Goal: Communication & Community: Answer question/provide support

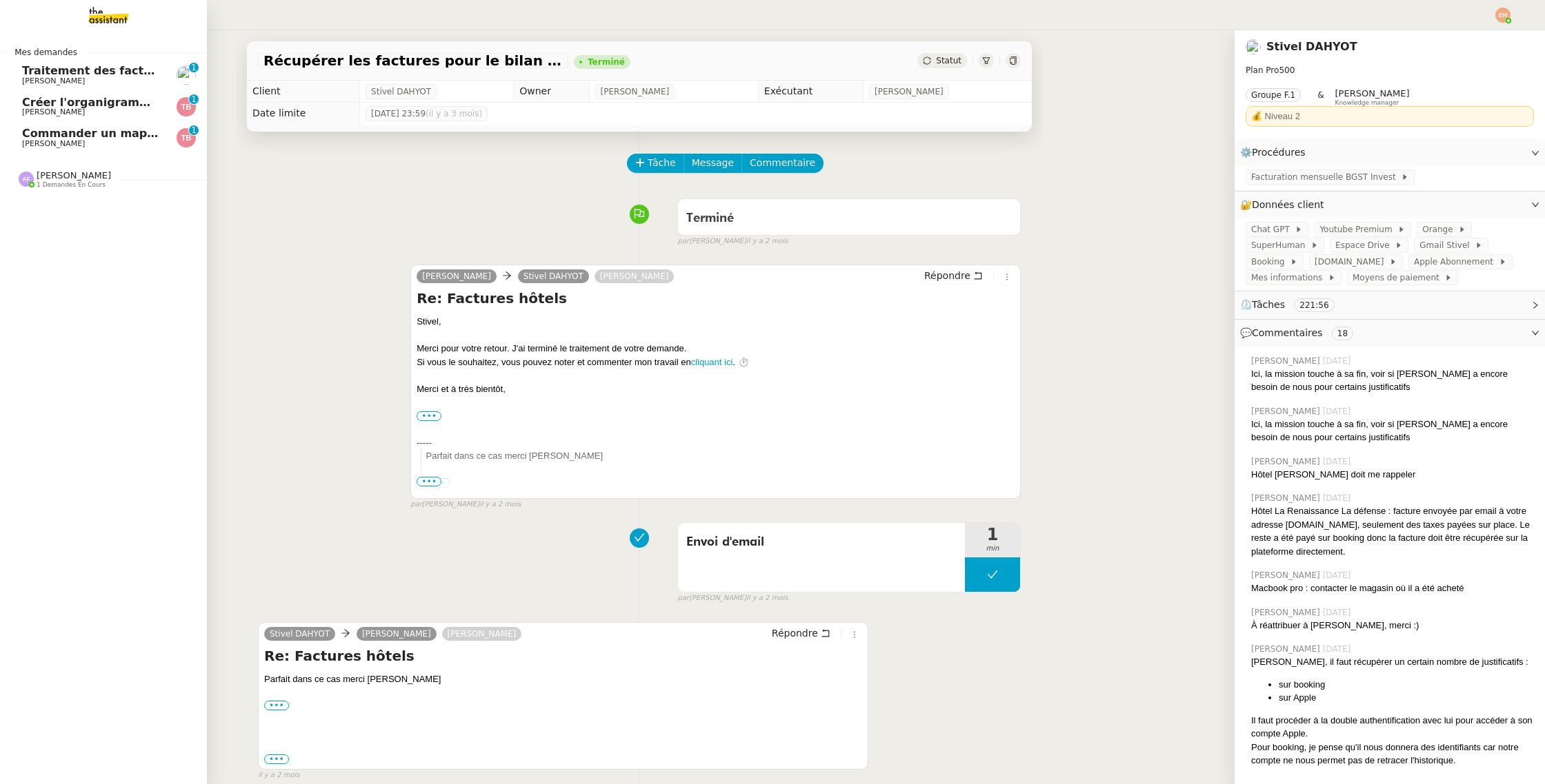
click at [37, 134] on span "Commander un mapping pour ACORA" at bounding box center [138, 134] width 232 height 13
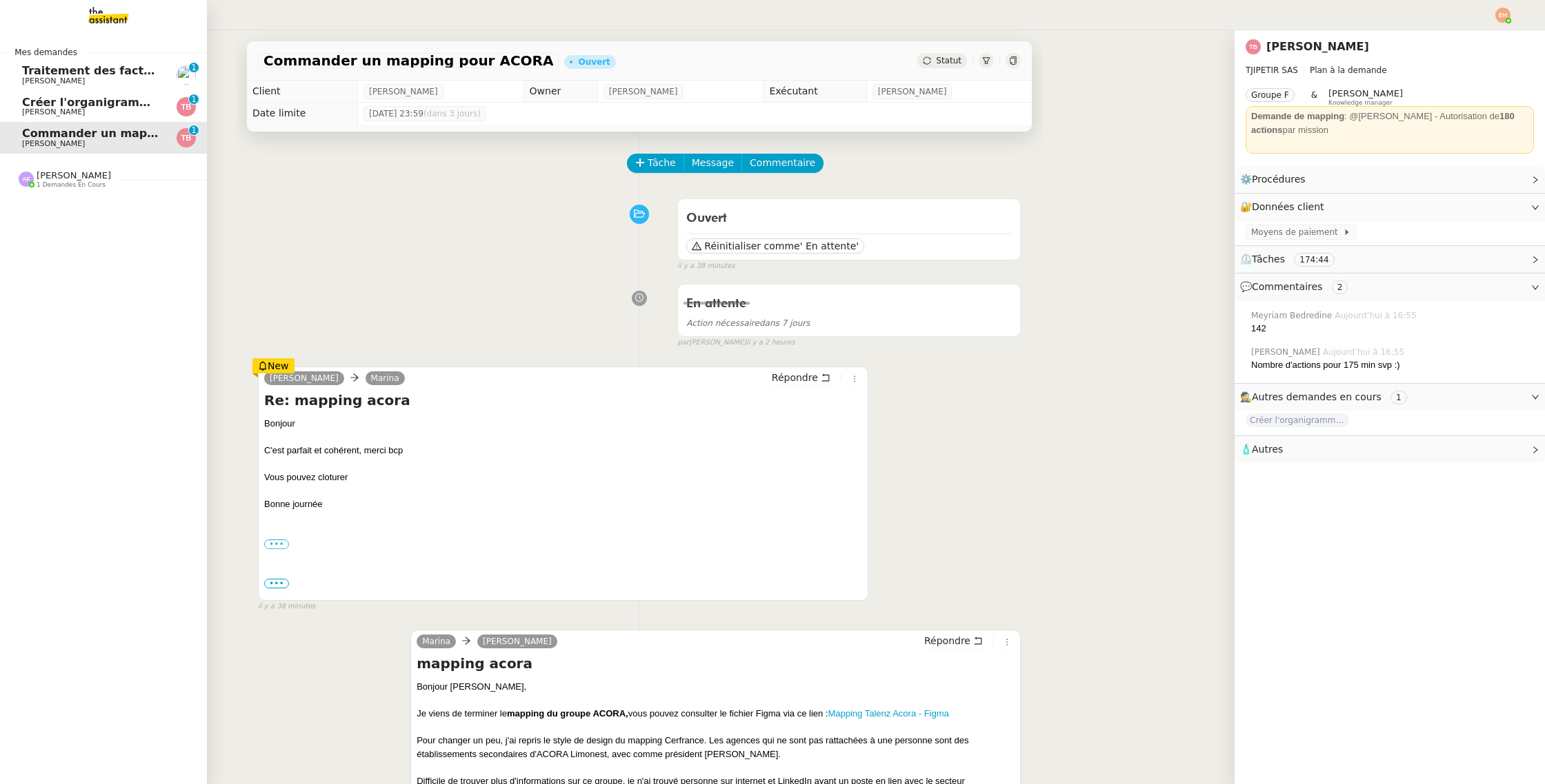
click at [32, 98] on span "Créer l'organigramme dans [GEOGRAPHIC_DATA]" at bounding box center [173, 102] width 302 height 13
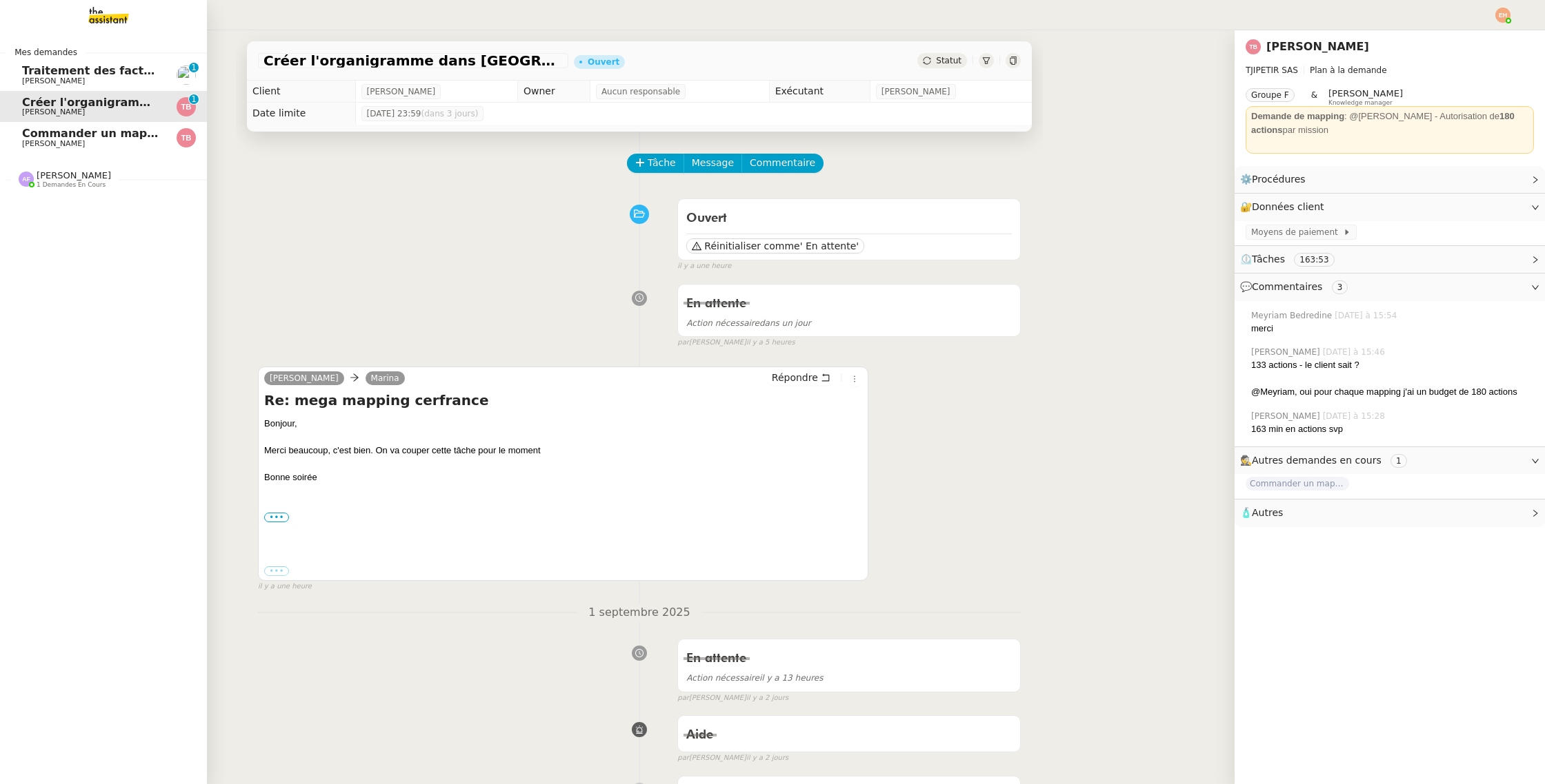
click at [61, 80] on span "[PERSON_NAME]" at bounding box center [53, 80] width 63 height 9
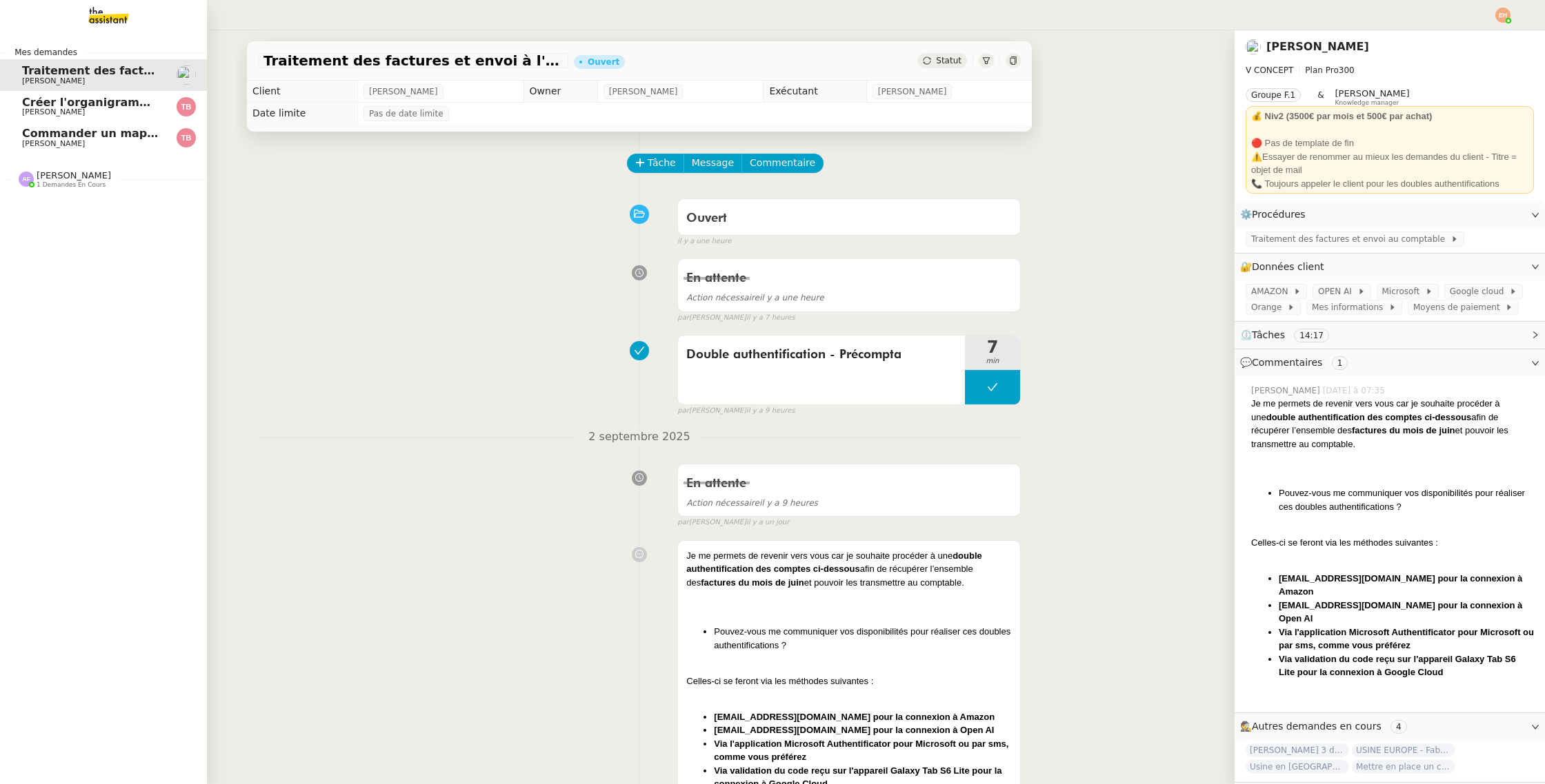
click at [36, 104] on span "Créer l'organigramme dans [GEOGRAPHIC_DATA]" at bounding box center [173, 102] width 302 height 13
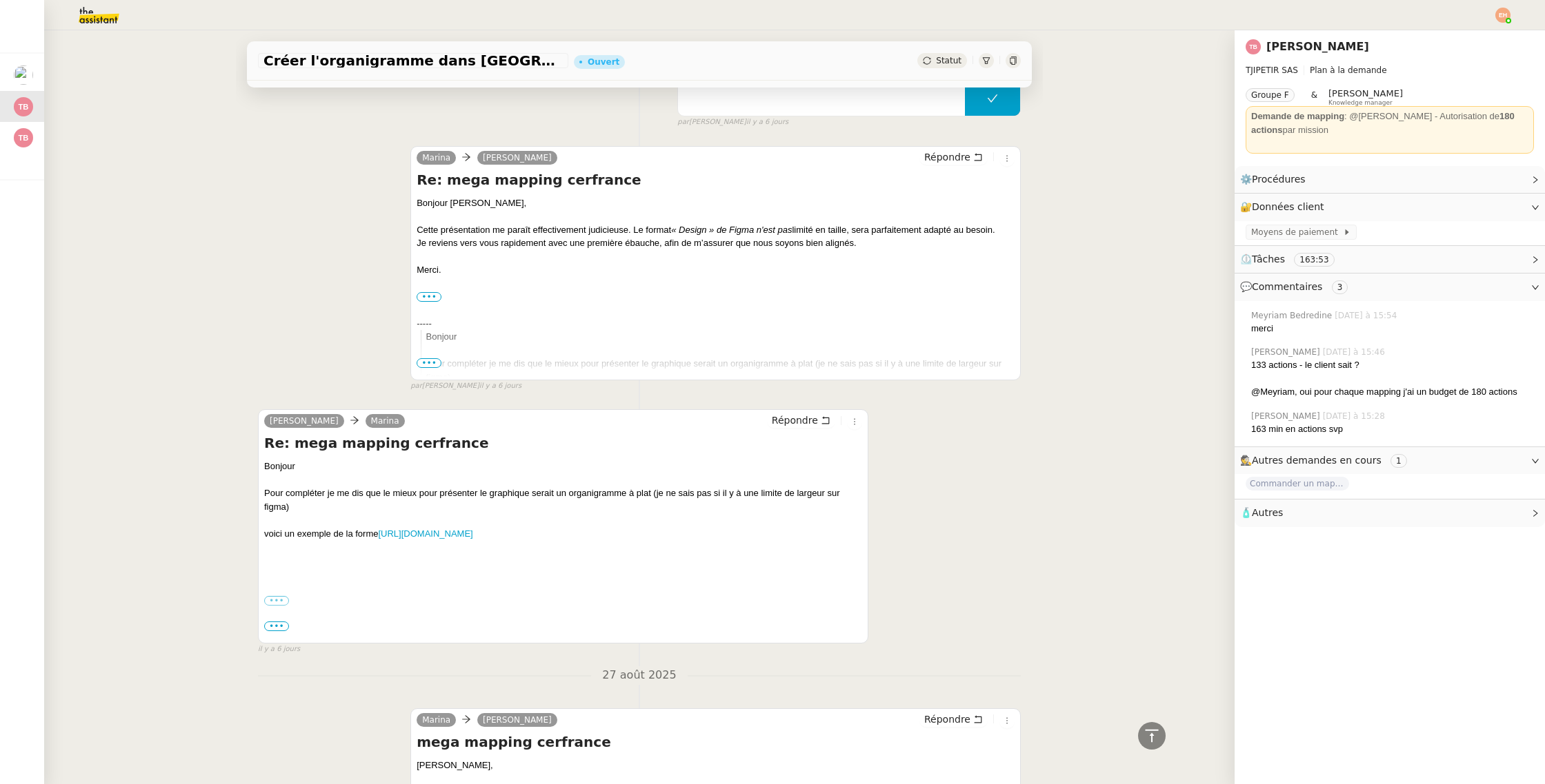
scroll to position [2892, 0]
click at [1502, 16] on img at bounding box center [1502, 15] width 16 height 16
click at [1465, 37] on span "Suivi" at bounding box center [1453, 39] width 24 height 11
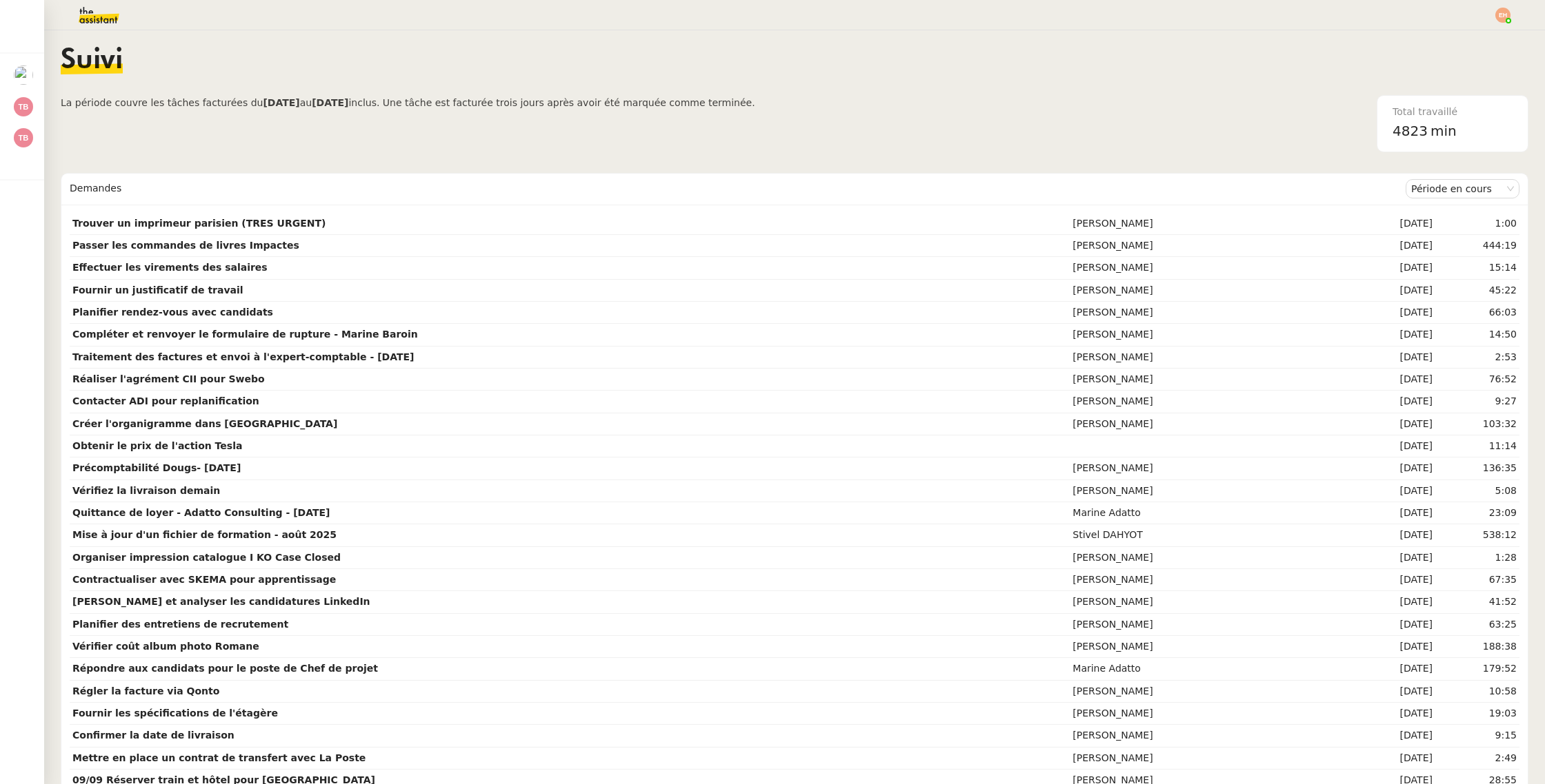
click at [727, 199] on div "Demandes" at bounding box center [738, 189] width 1336 height 28
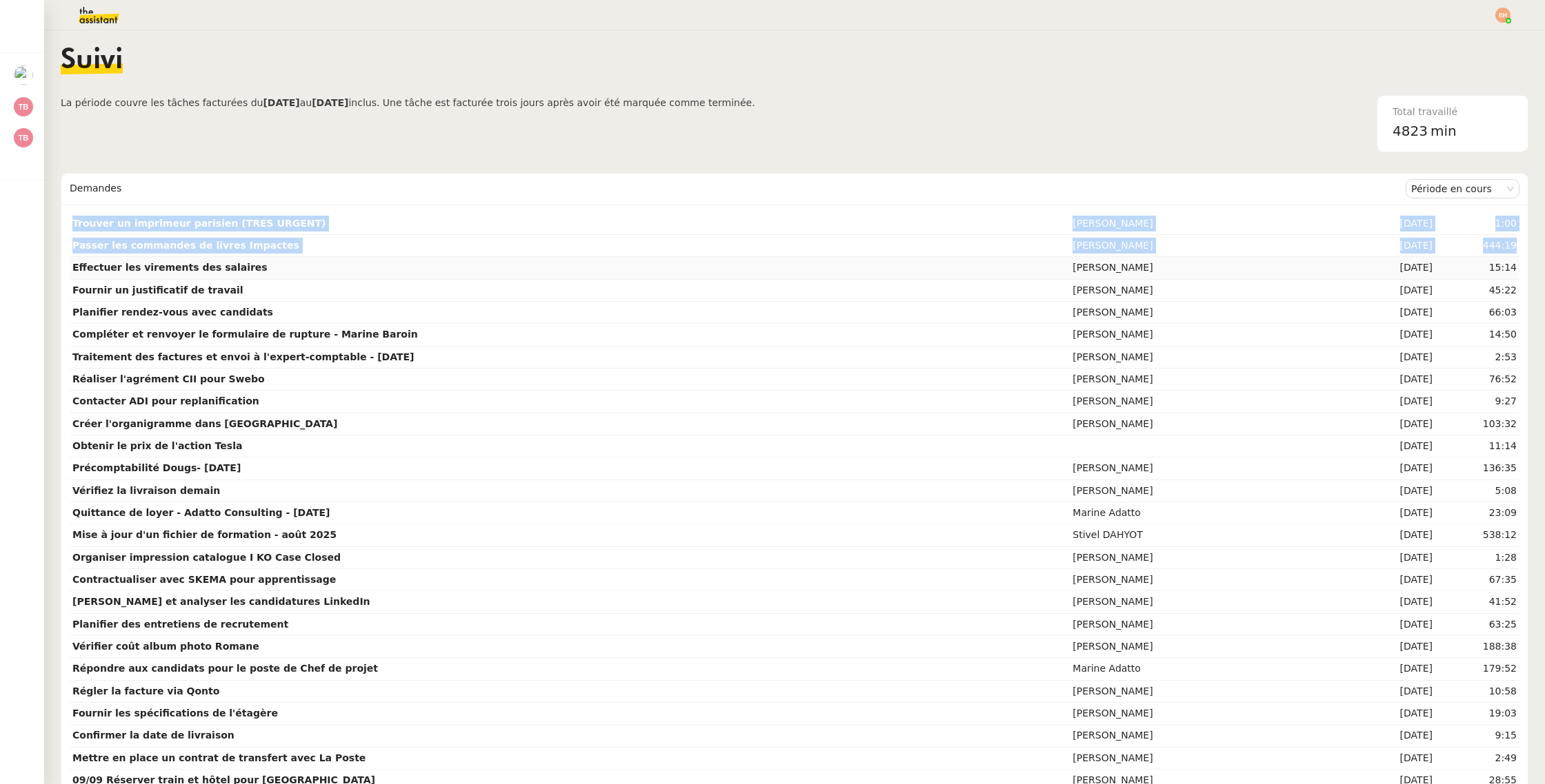
drag, startPoint x: 727, startPoint y: 201, endPoint x: 727, endPoint y: 257, distance: 56.0
click at [735, 222] on td "Trouver un imprimeur parisien (TRES URGENT)" at bounding box center [570, 224] width 1000 height 22
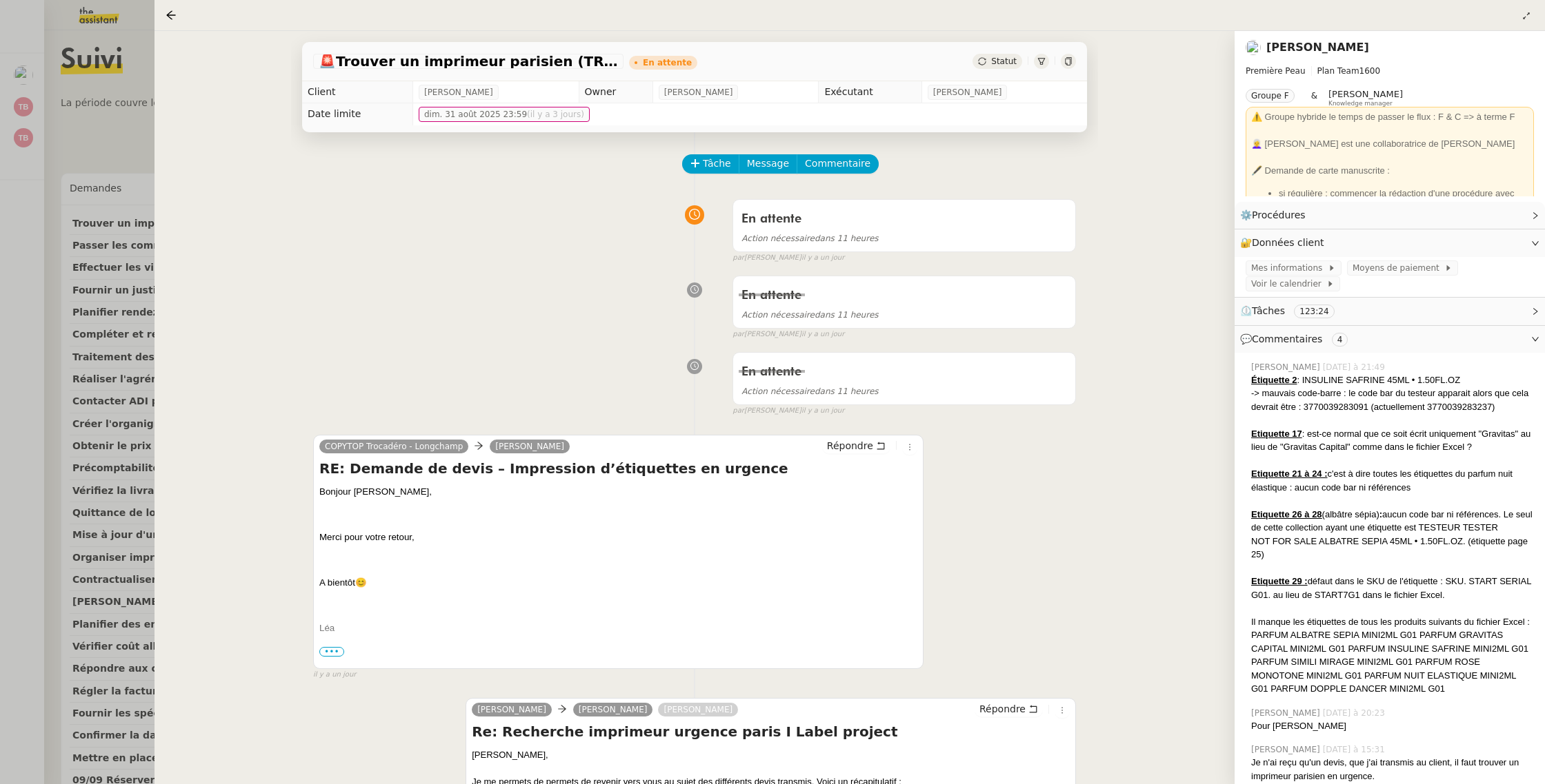
click at [94, 301] on div at bounding box center [772, 392] width 1545 height 784
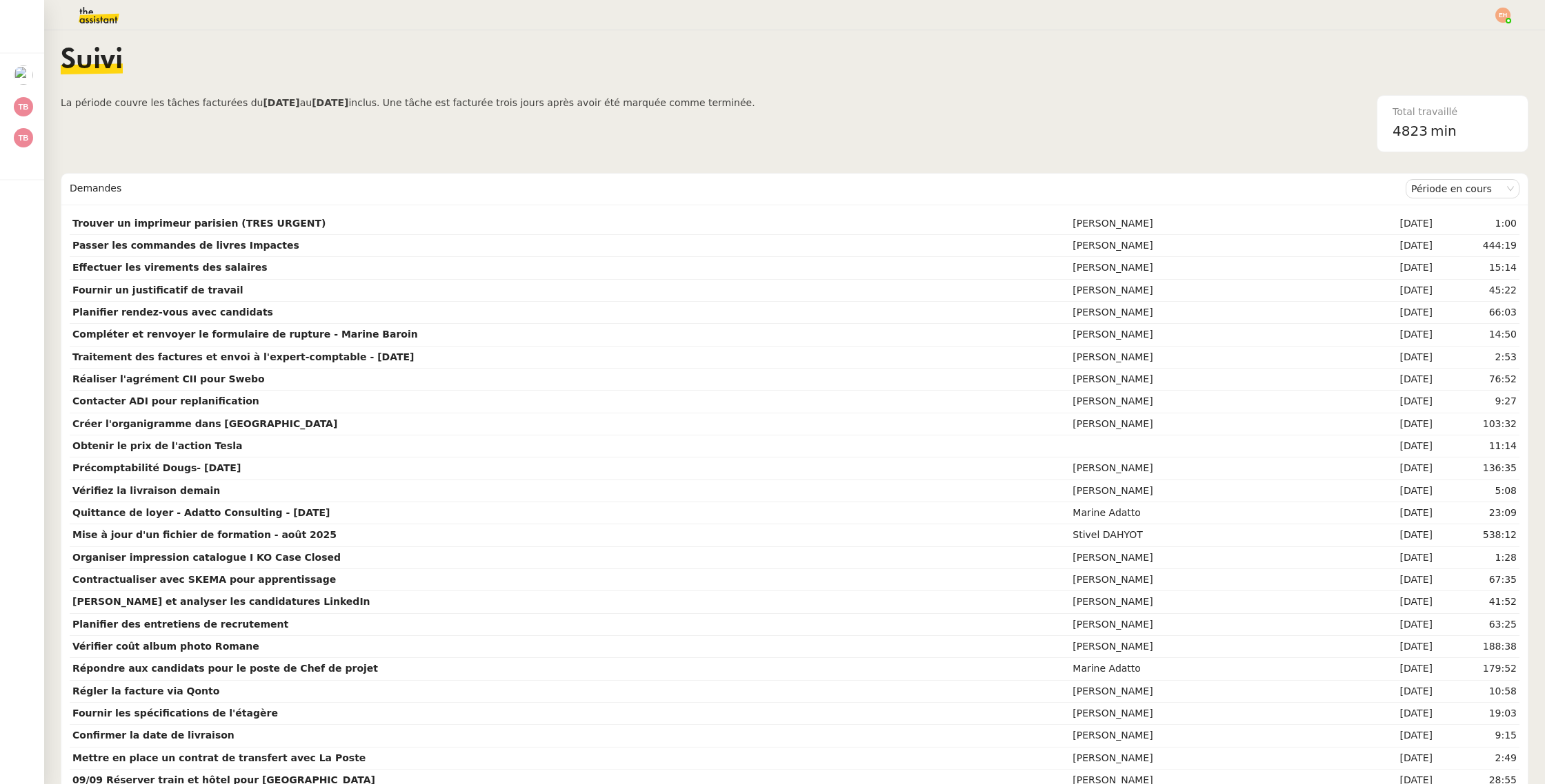
click at [91, 20] on img at bounding box center [88, 15] width 107 height 30
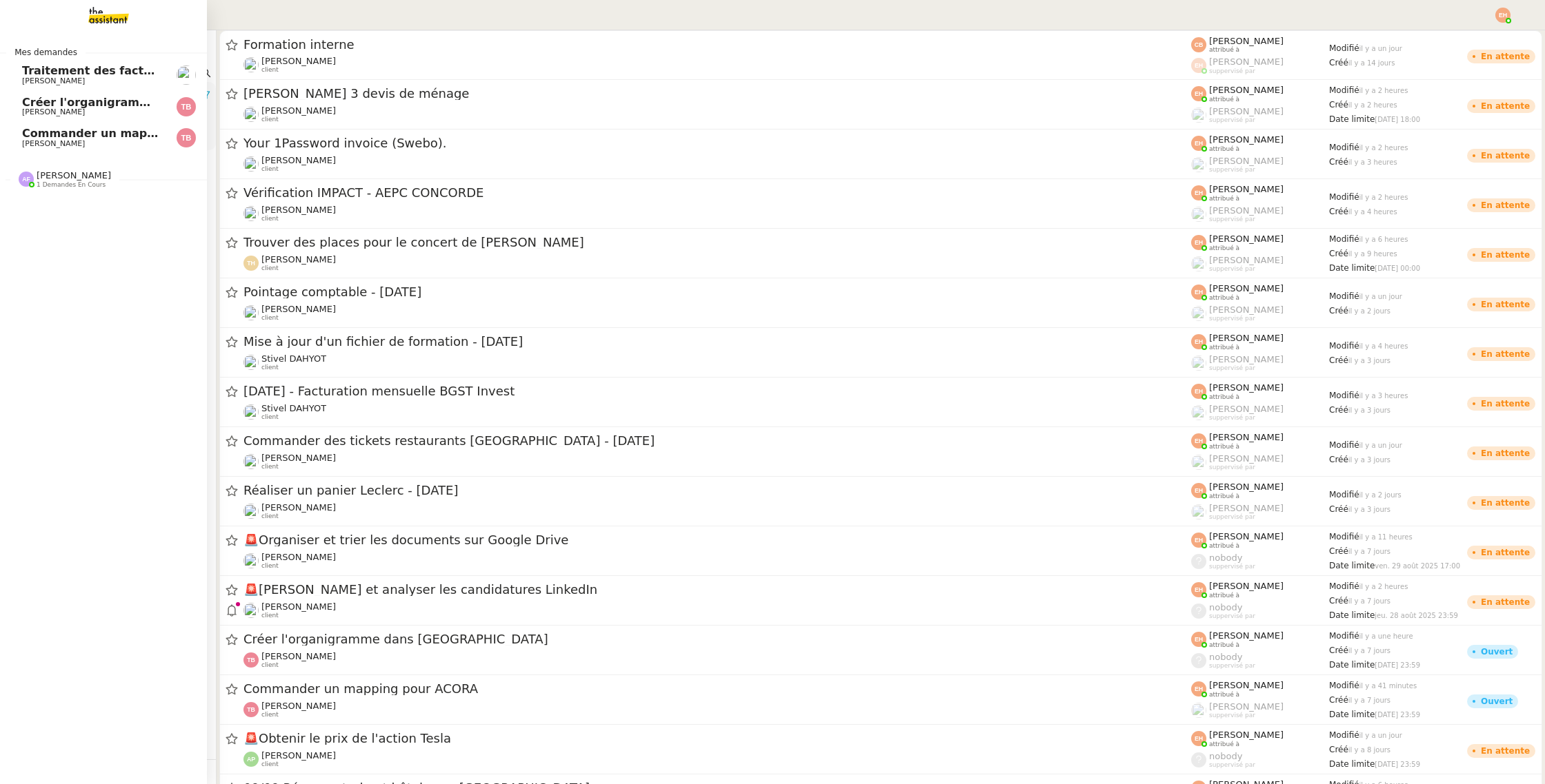
drag, startPoint x: 33, startPoint y: 134, endPoint x: 58, endPoint y: 145, distance: 27.3
click at [33, 134] on span "Commander un mapping pour ACORA" at bounding box center [138, 134] width 232 height 13
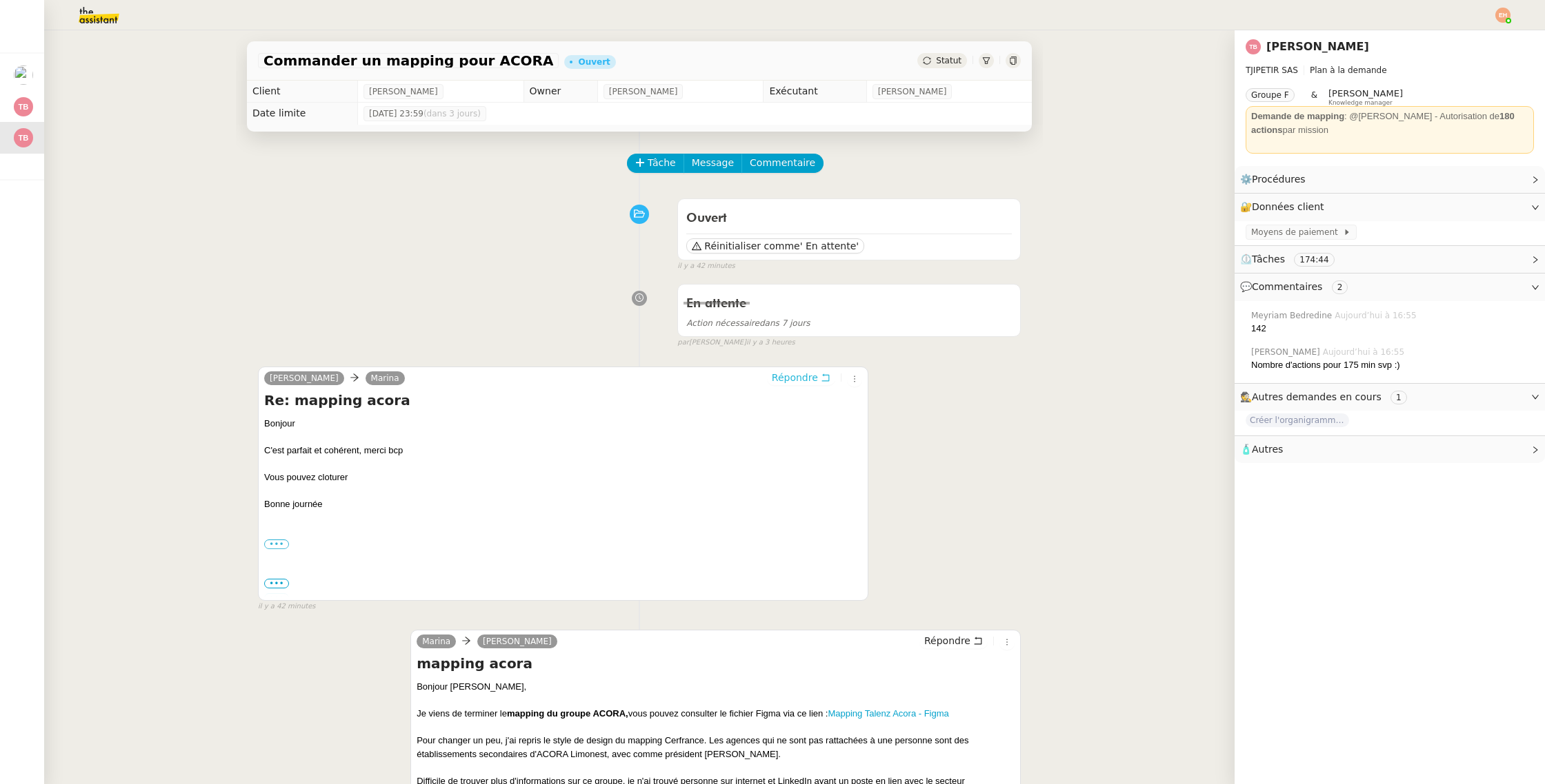
click at [802, 376] on span "Répondre" at bounding box center [794, 378] width 46 height 14
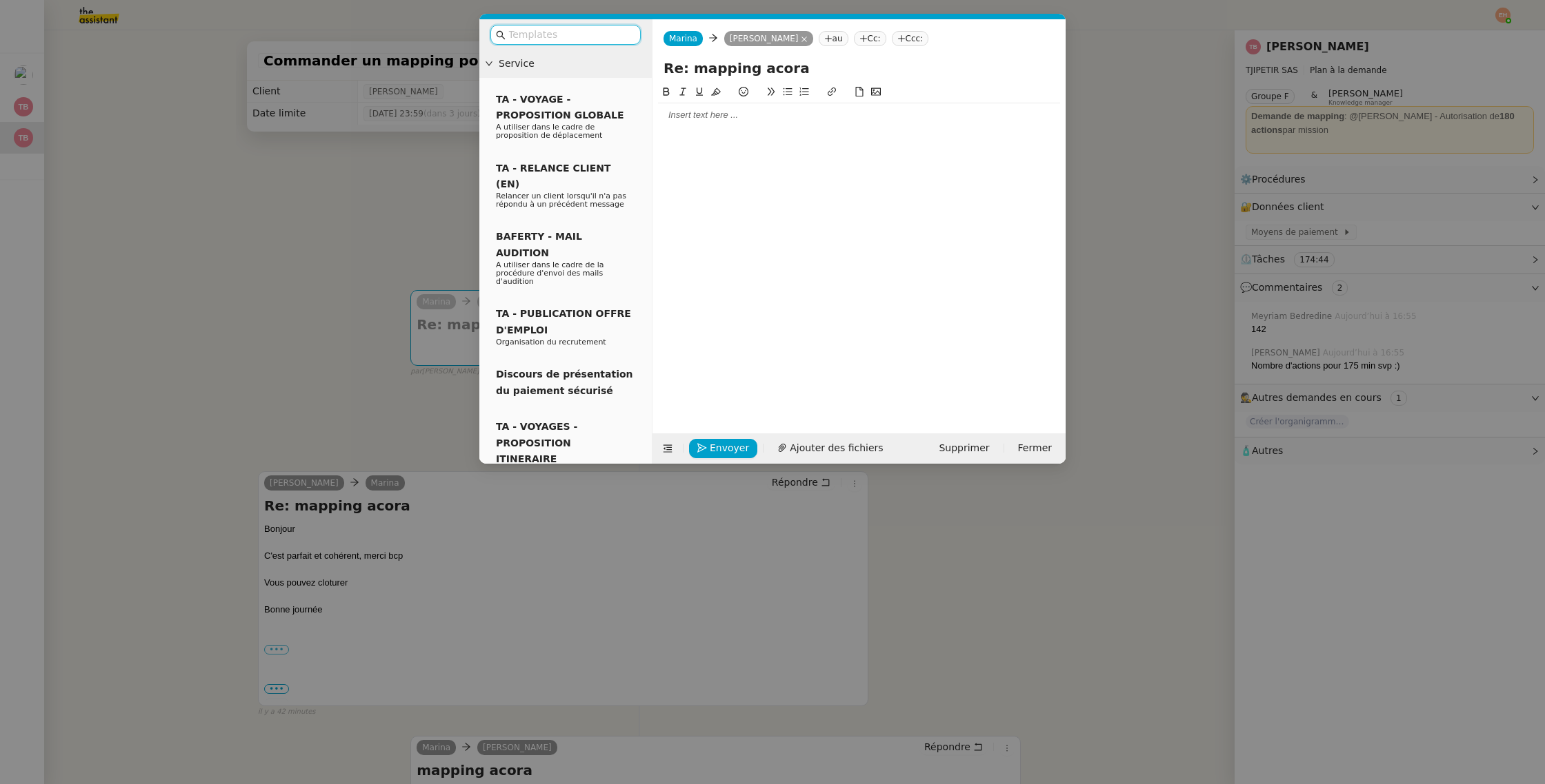
type input "t"
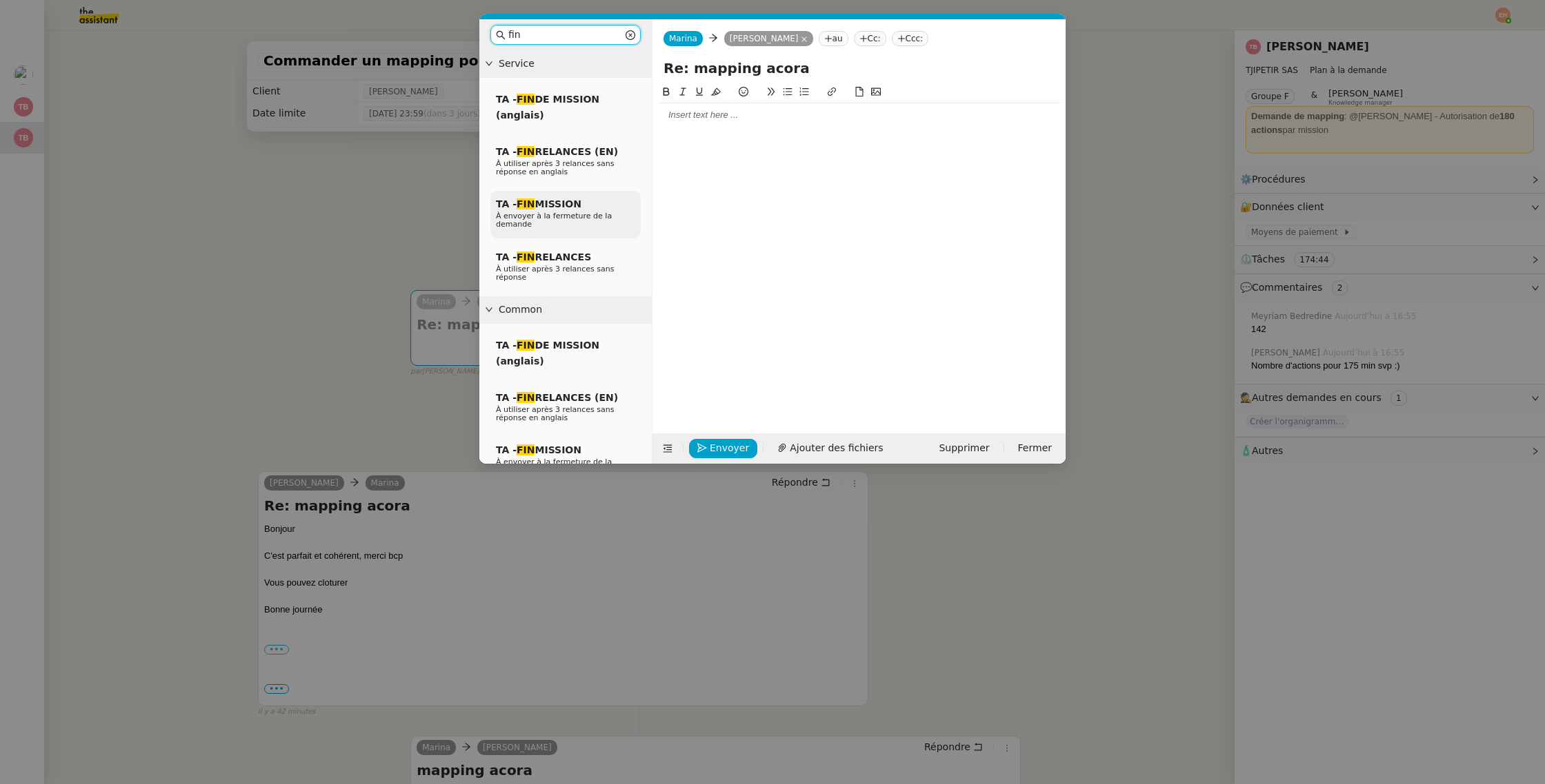
type input "fin"
drag, startPoint x: 560, startPoint y: 211, endPoint x: 567, endPoint y: 218, distance: 9.9
click at [560, 211] on span "À envoyer à la fermeture de la demande" at bounding box center [553, 220] width 116 height 17
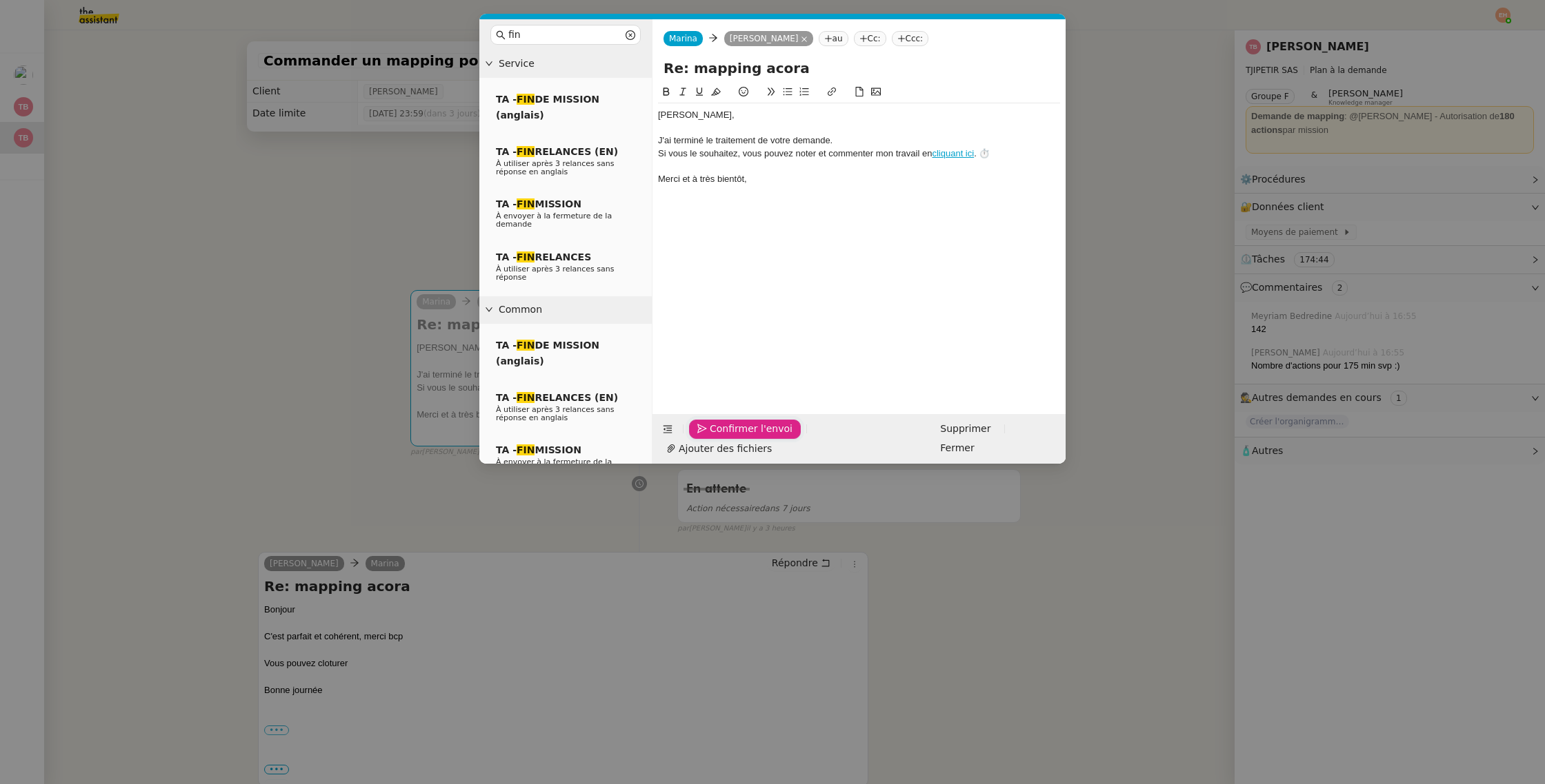
click at [737, 437] on span "Confirmer l'envoi" at bounding box center [751, 428] width 83 height 16
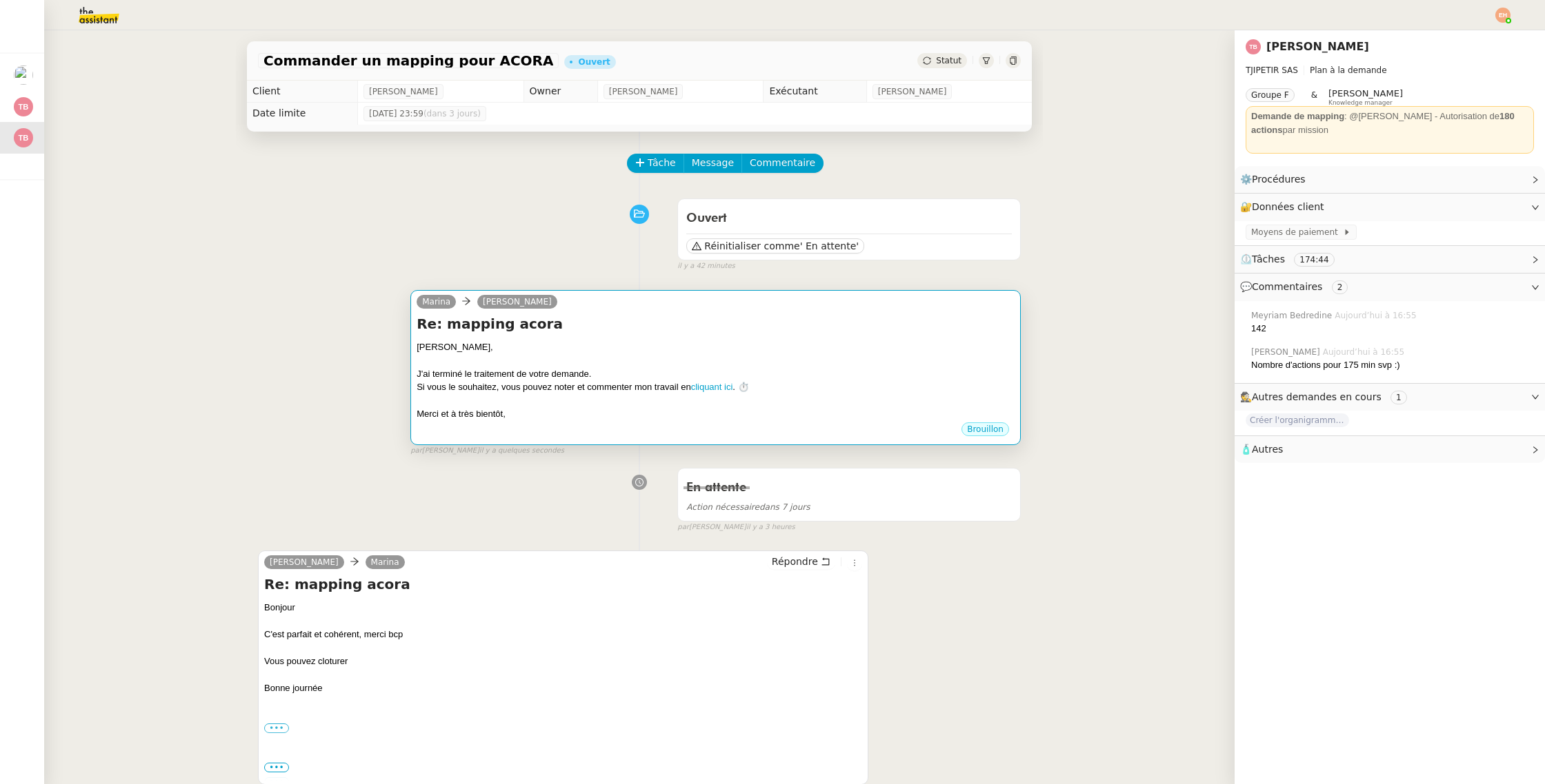
click at [935, 310] on div "[PERSON_NAME]" at bounding box center [715, 303] width 598 height 20
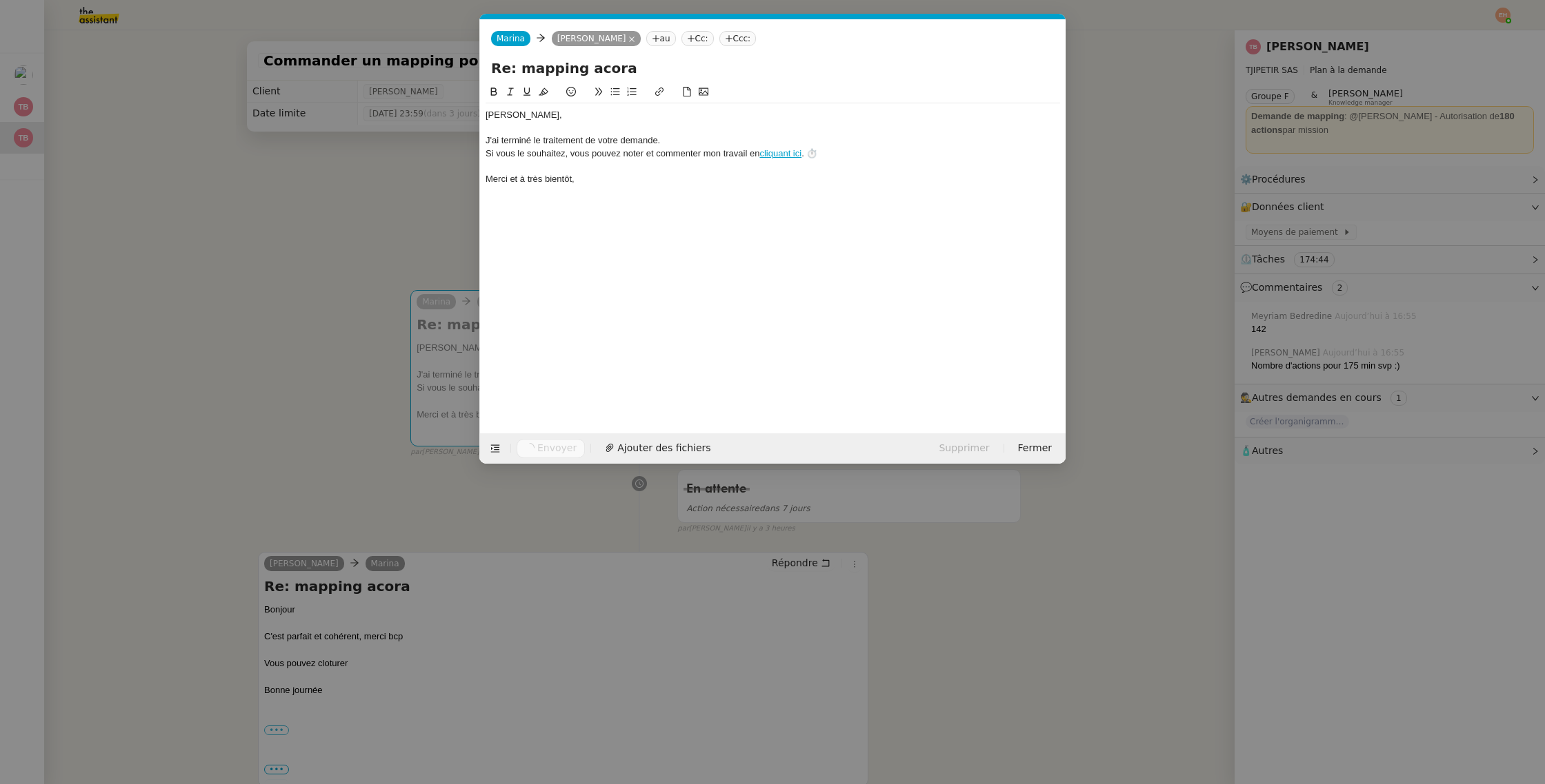
scroll to position [0, 40]
click at [344, 293] on nz-modal-container "fin Service TA - FIN DE MISSION (anglais) TA - FIN RELANCES (EN) À utiliser apr…" at bounding box center [772, 392] width 1545 height 784
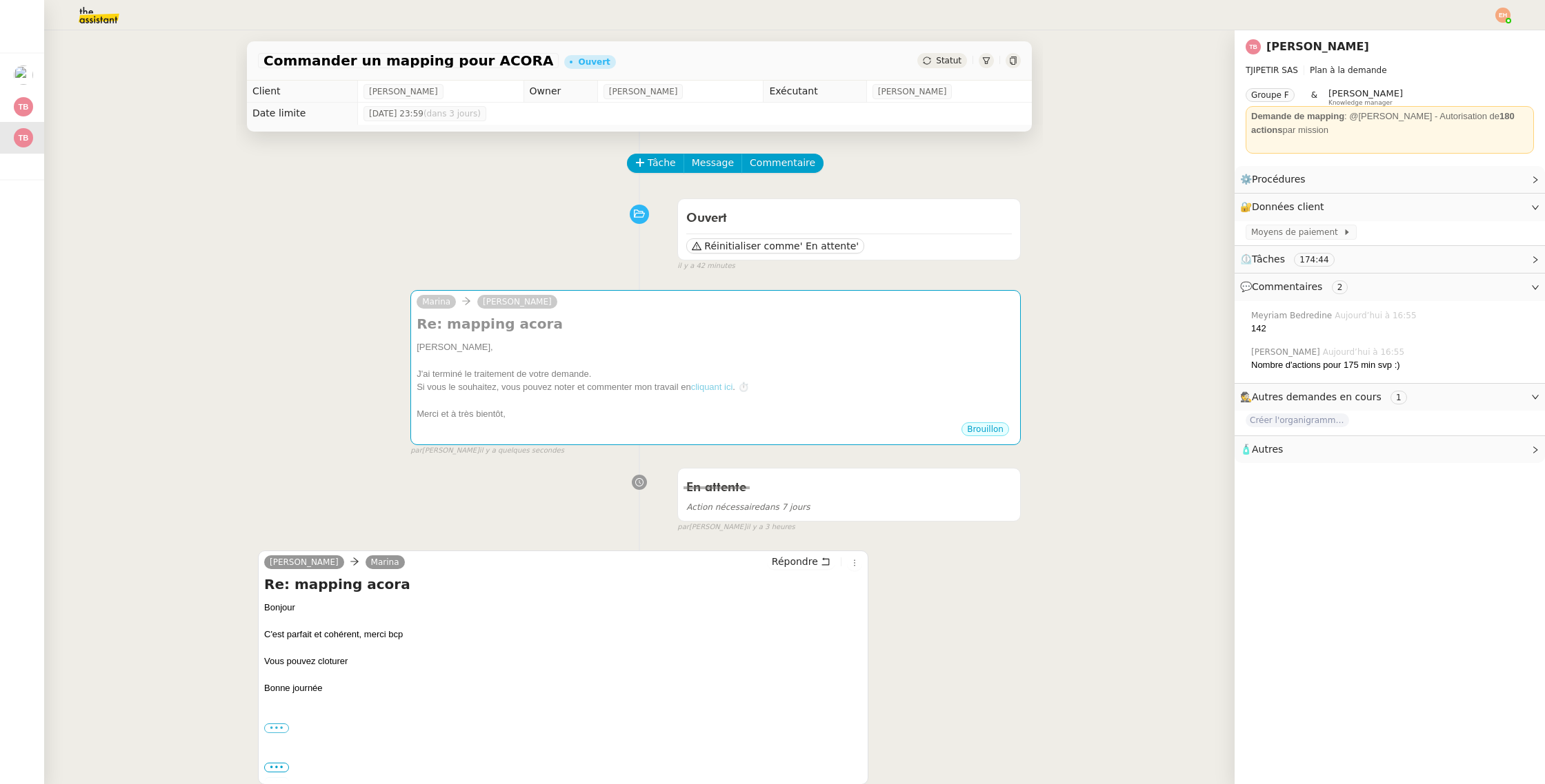
click at [943, 54] on div "Statut" at bounding box center [942, 61] width 50 height 16
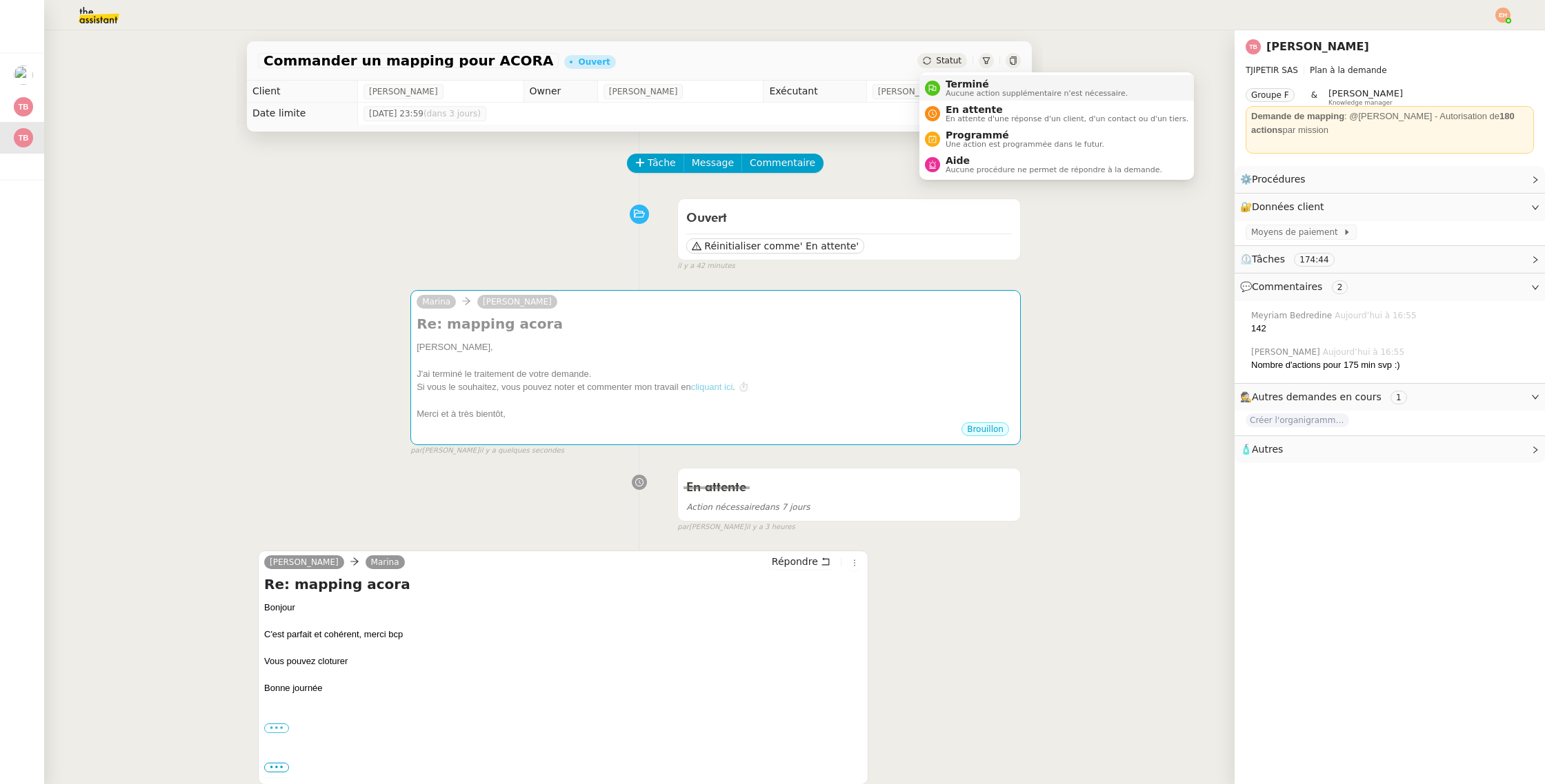
click at [975, 93] on span "Aucune action supplémentaire n'est nécessaire." at bounding box center [1036, 93] width 182 height 7
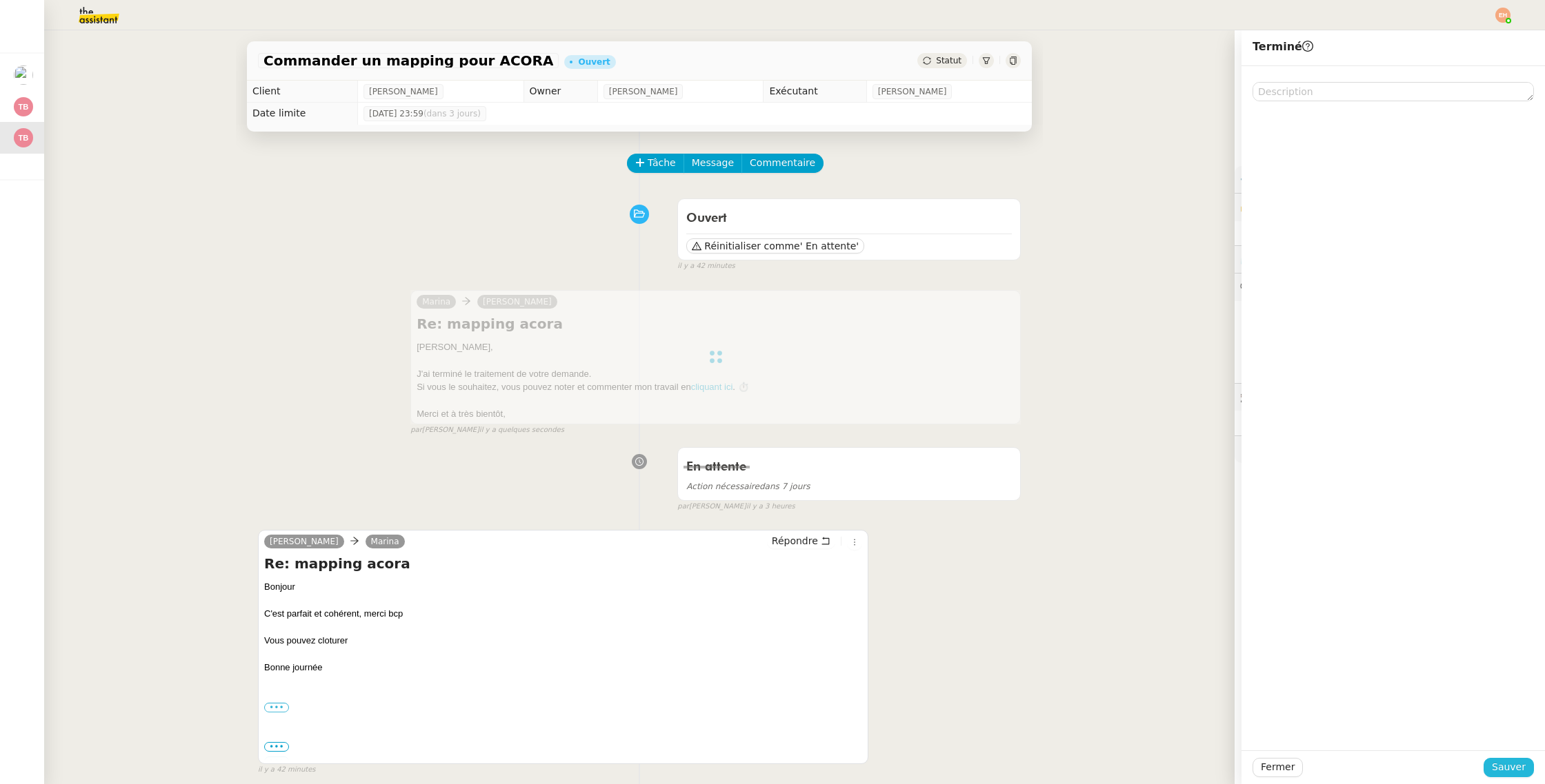
click at [1515, 768] on span "Sauver" at bounding box center [1508, 767] width 34 height 16
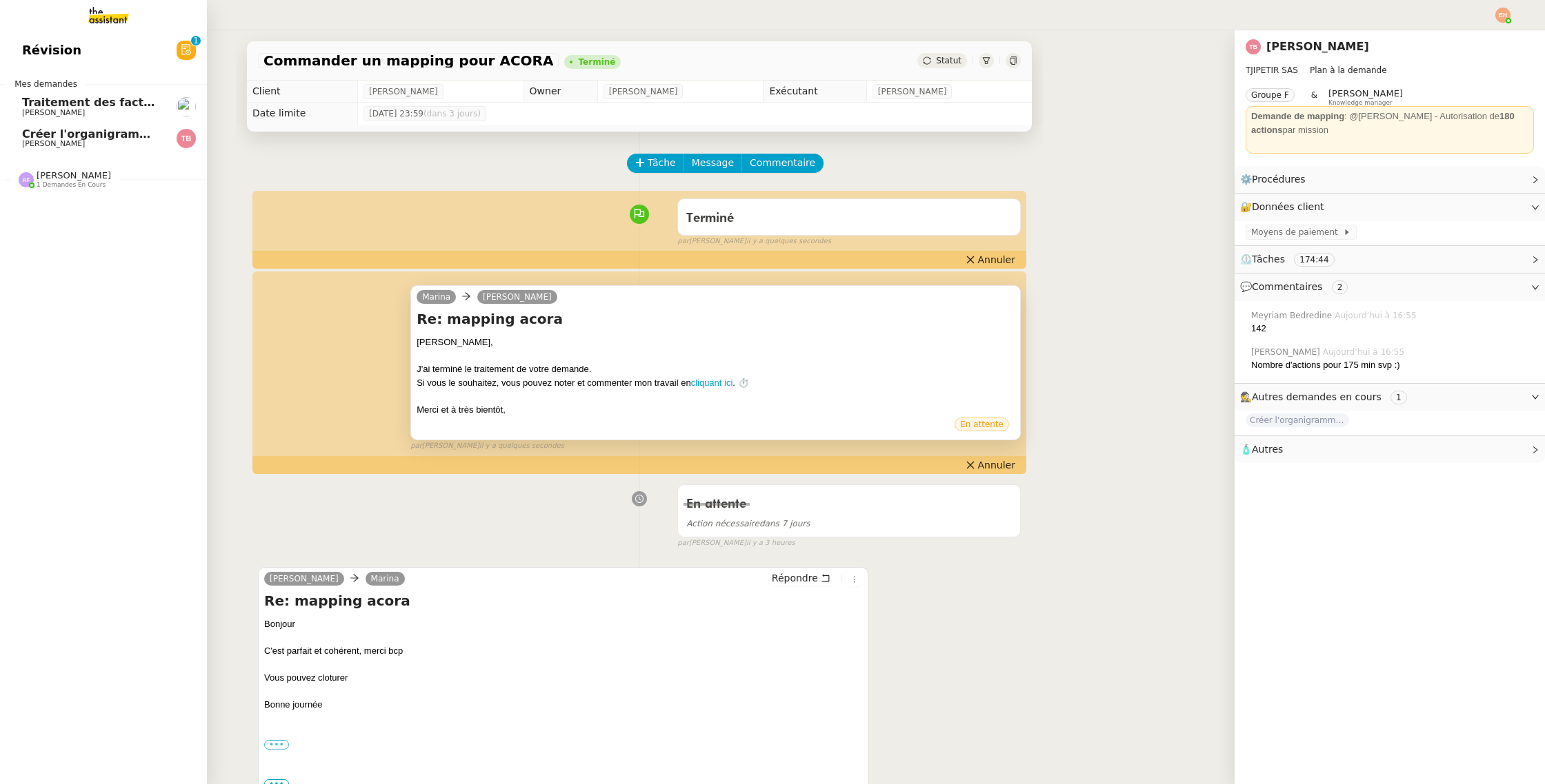
click at [36, 139] on span "Créer l'organigramme dans [GEOGRAPHIC_DATA]" at bounding box center [173, 134] width 302 height 13
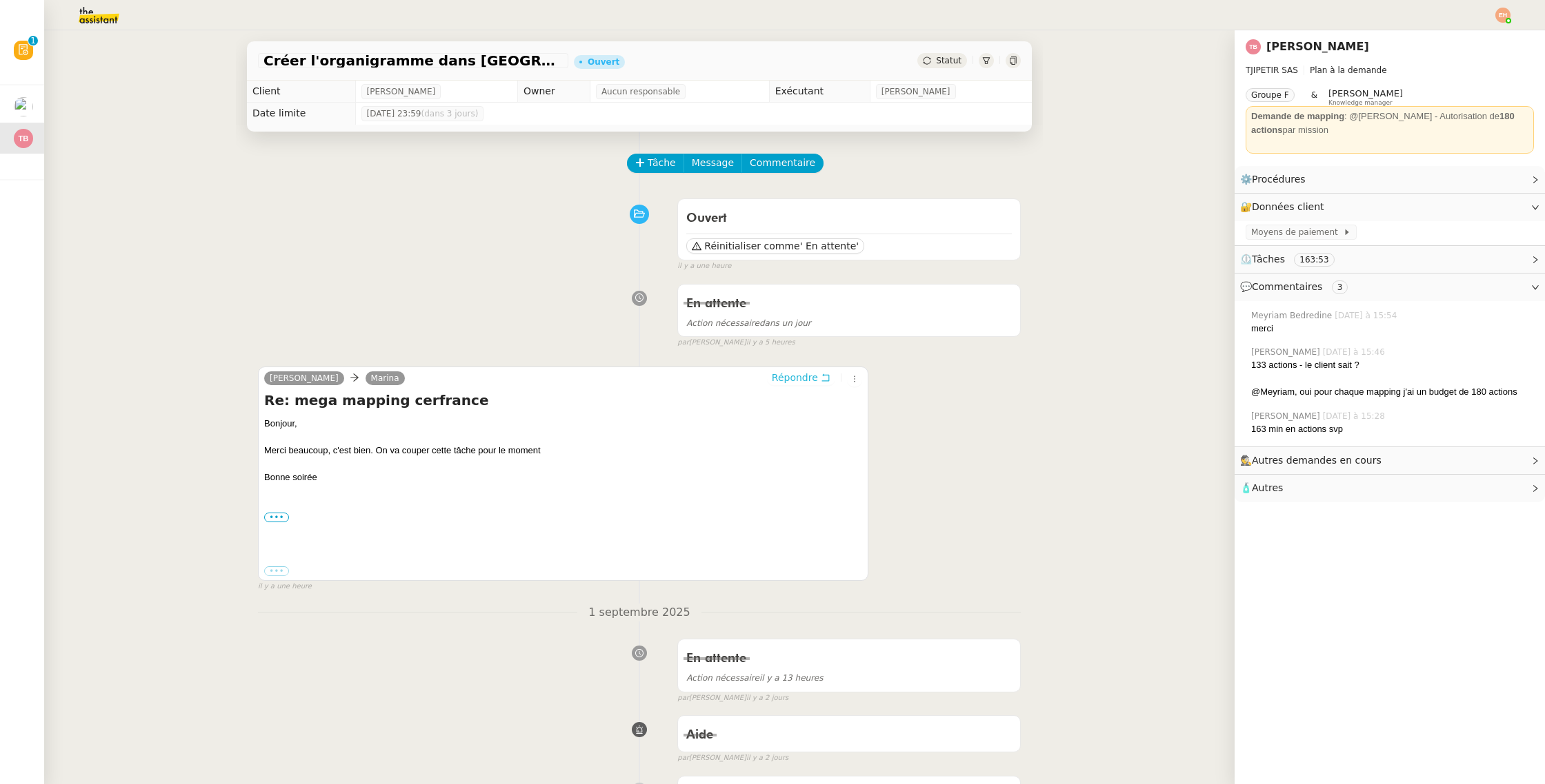
click at [832, 380] on button "Répondre" at bounding box center [801, 378] width 68 height 16
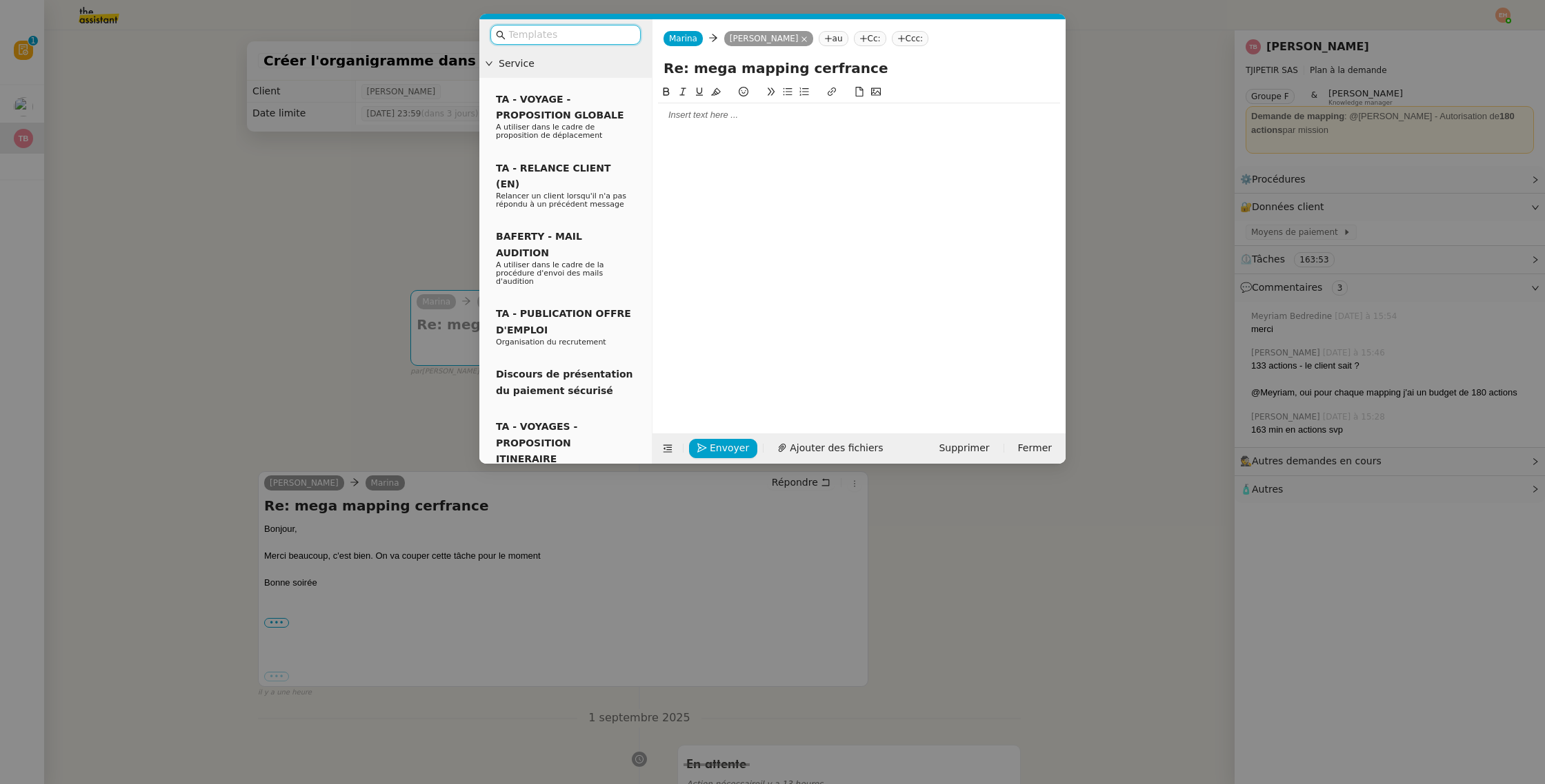
click at [539, 29] on input "text" at bounding box center [570, 34] width 124 height 16
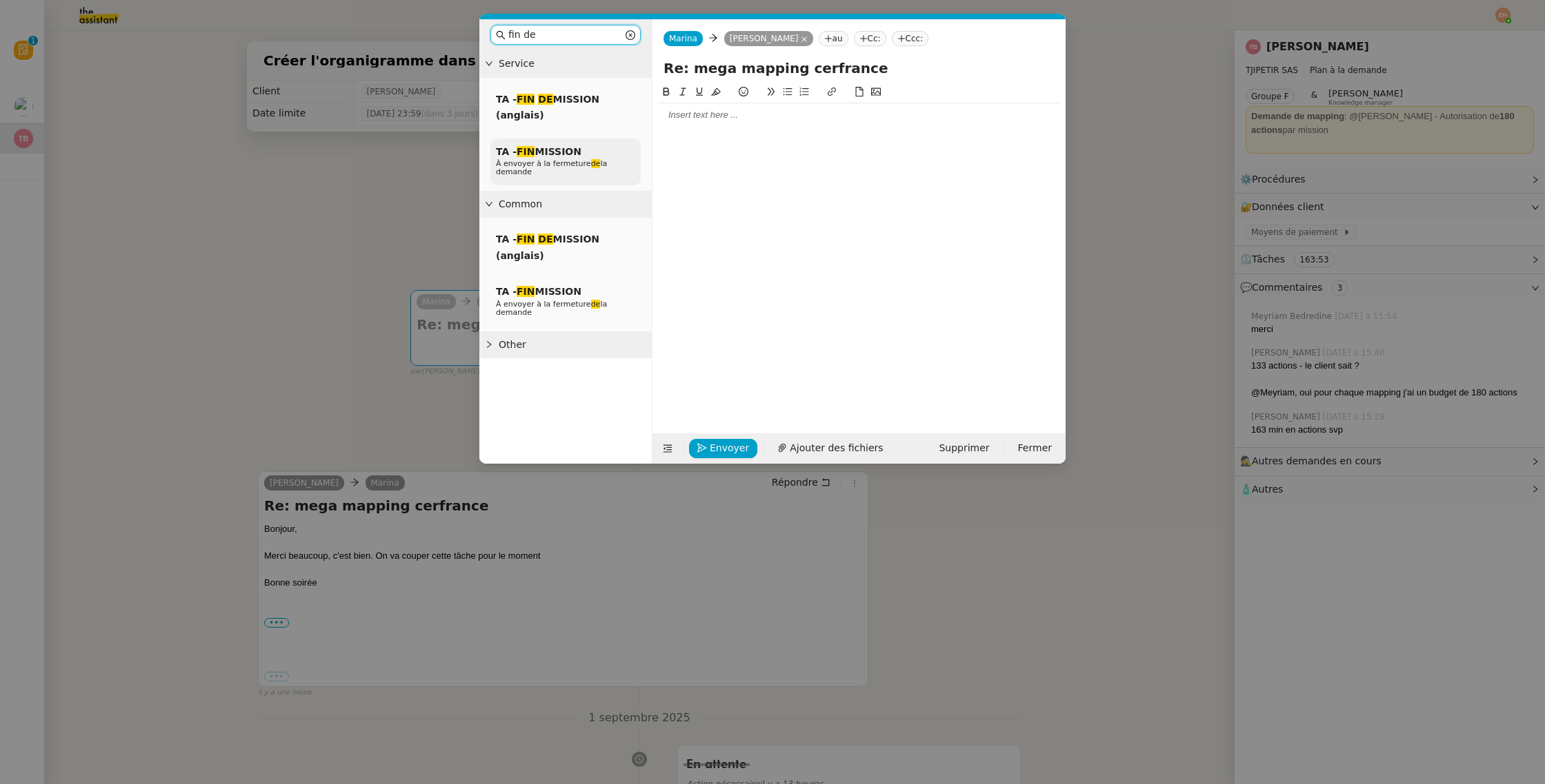
type input "fin de"
click at [516, 155] on span "TA - FIN MISSION" at bounding box center [538, 151] width 85 height 11
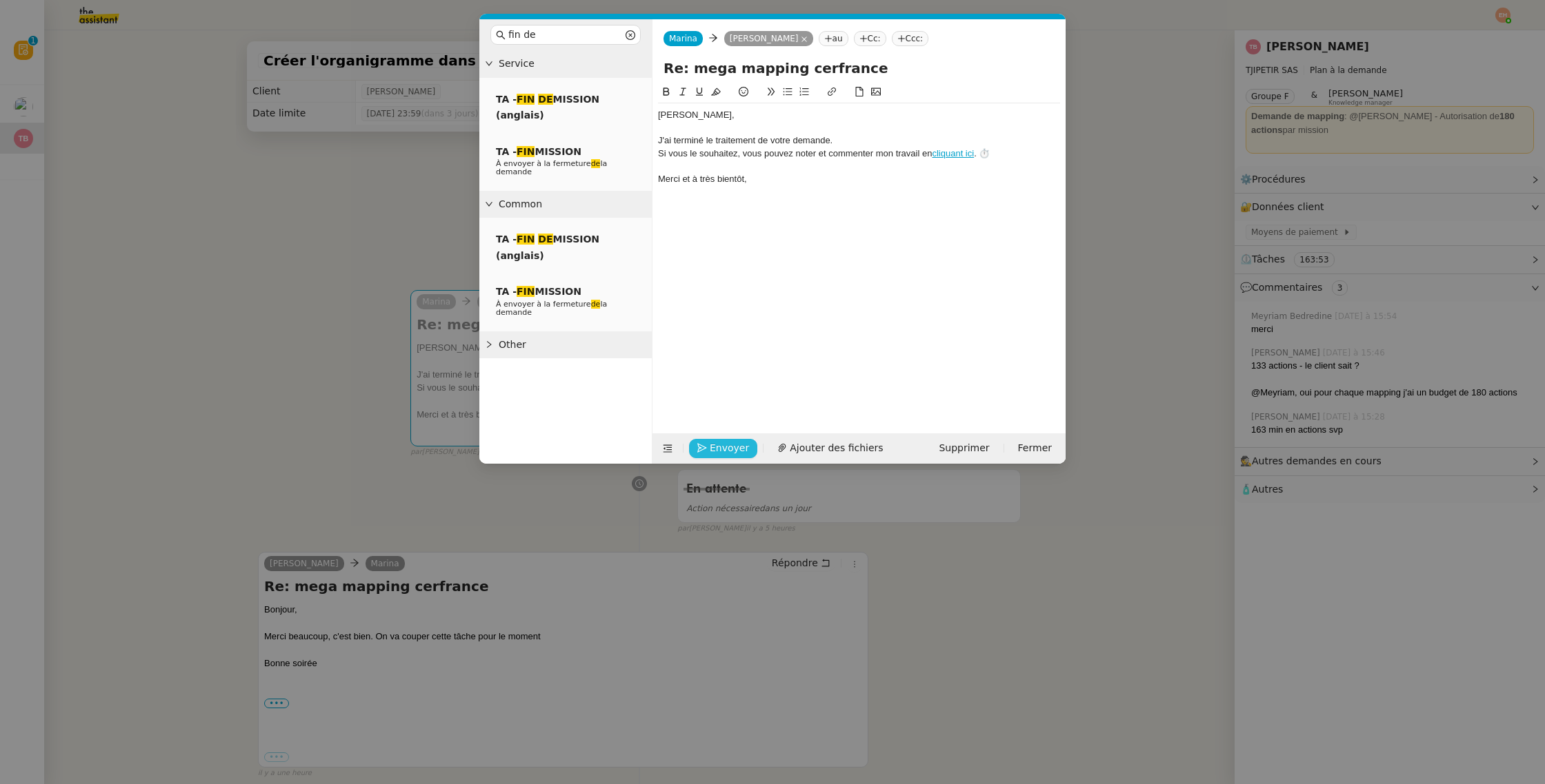
click at [727, 453] on button "Envoyer" at bounding box center [722, 449] width 68 height 20
click at [727, 437] on span "Confirmer l'envoi" at bounding box center [751, 428] width 83 height 16
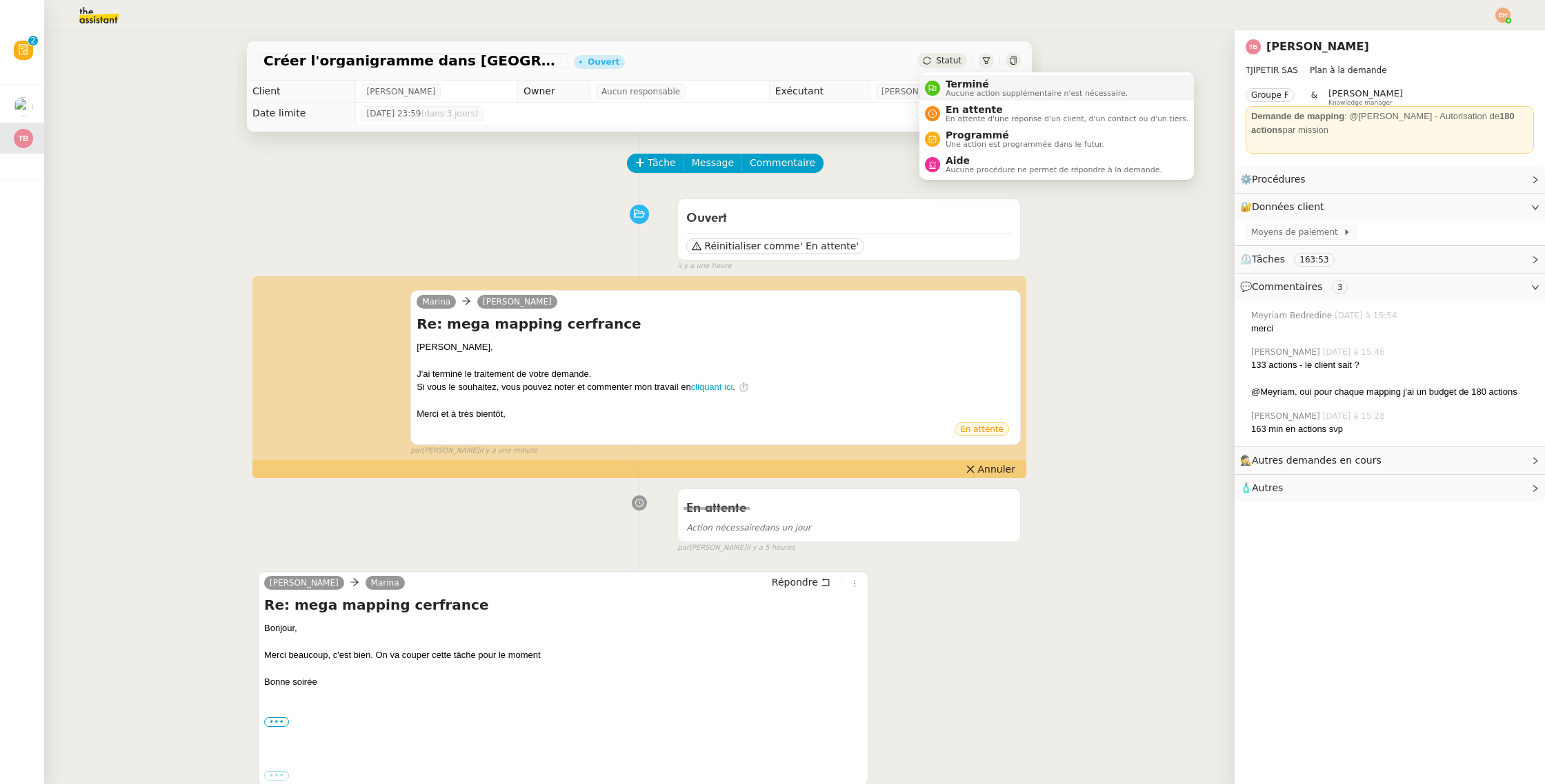
click at [953, 88] on span "Terminé" at bounding box center [1036, 84] width 182 height 11
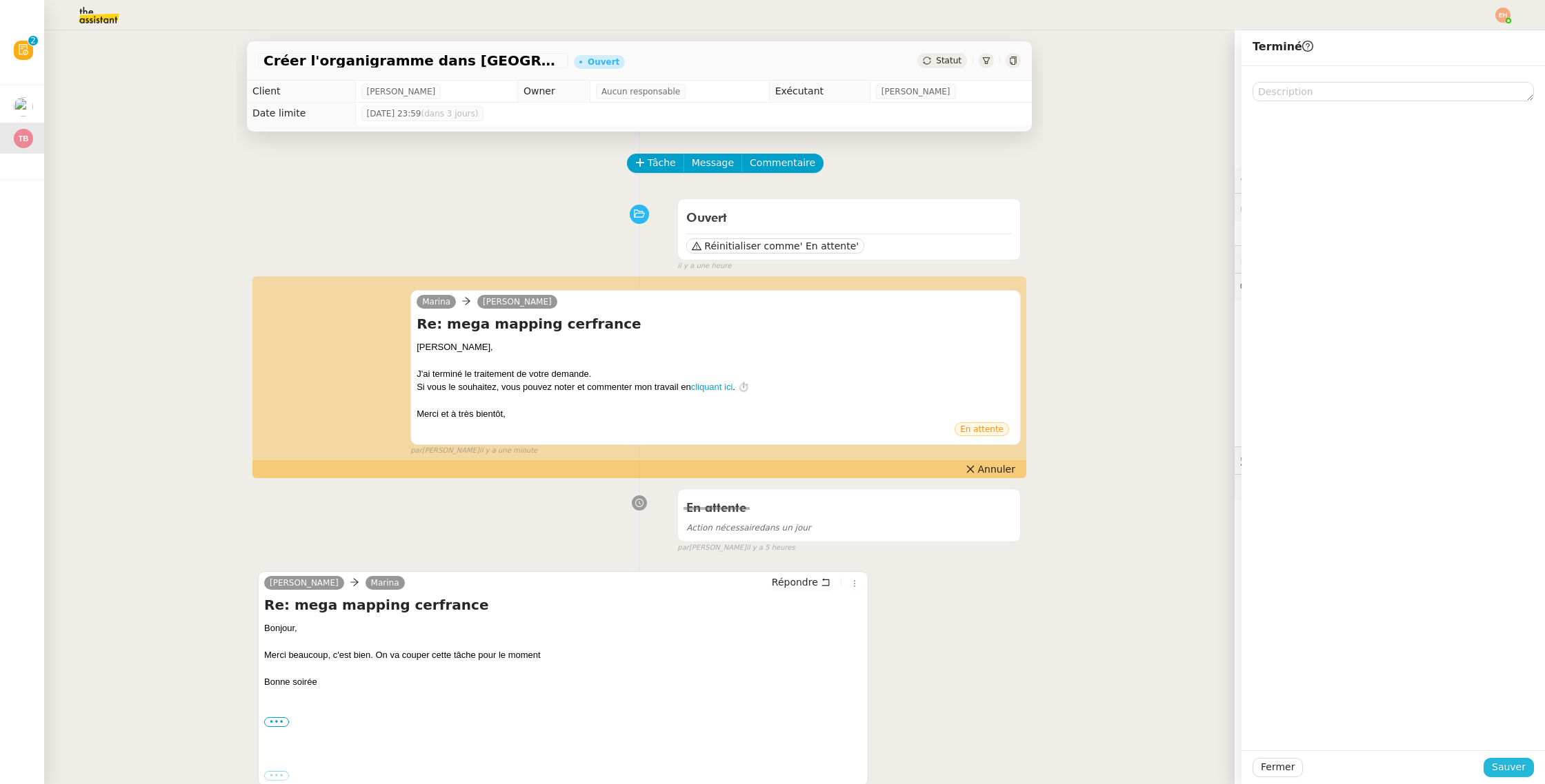
click at [1519, 761] on span "Sauver" at bounding box center [1508, 767] width 34 height 16
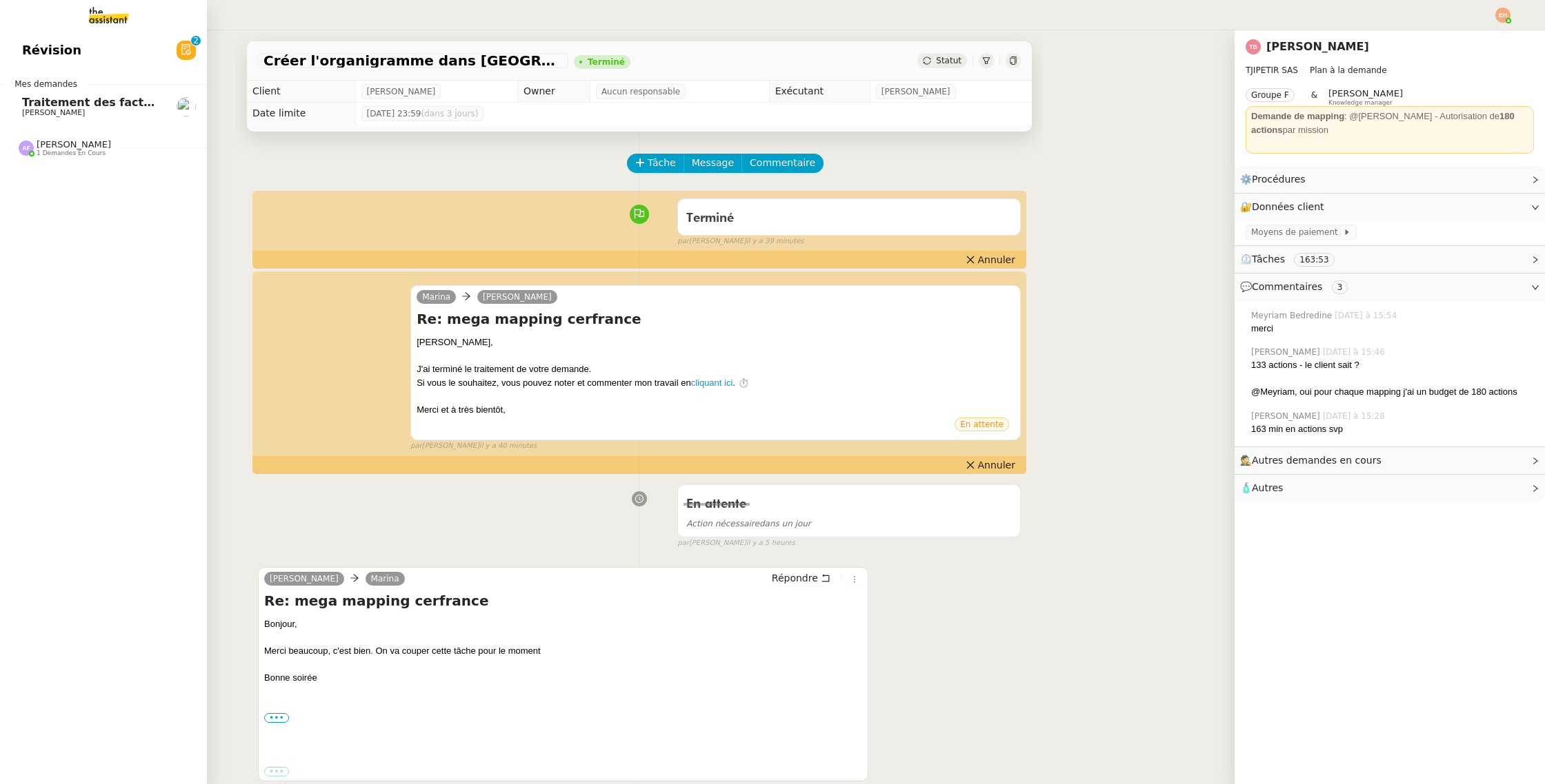
click at [27, 106] on span "Traitement des factures et envoi à l'expert-comptable - [DATE]" at bounding box center [217, 102] width 390 height 13
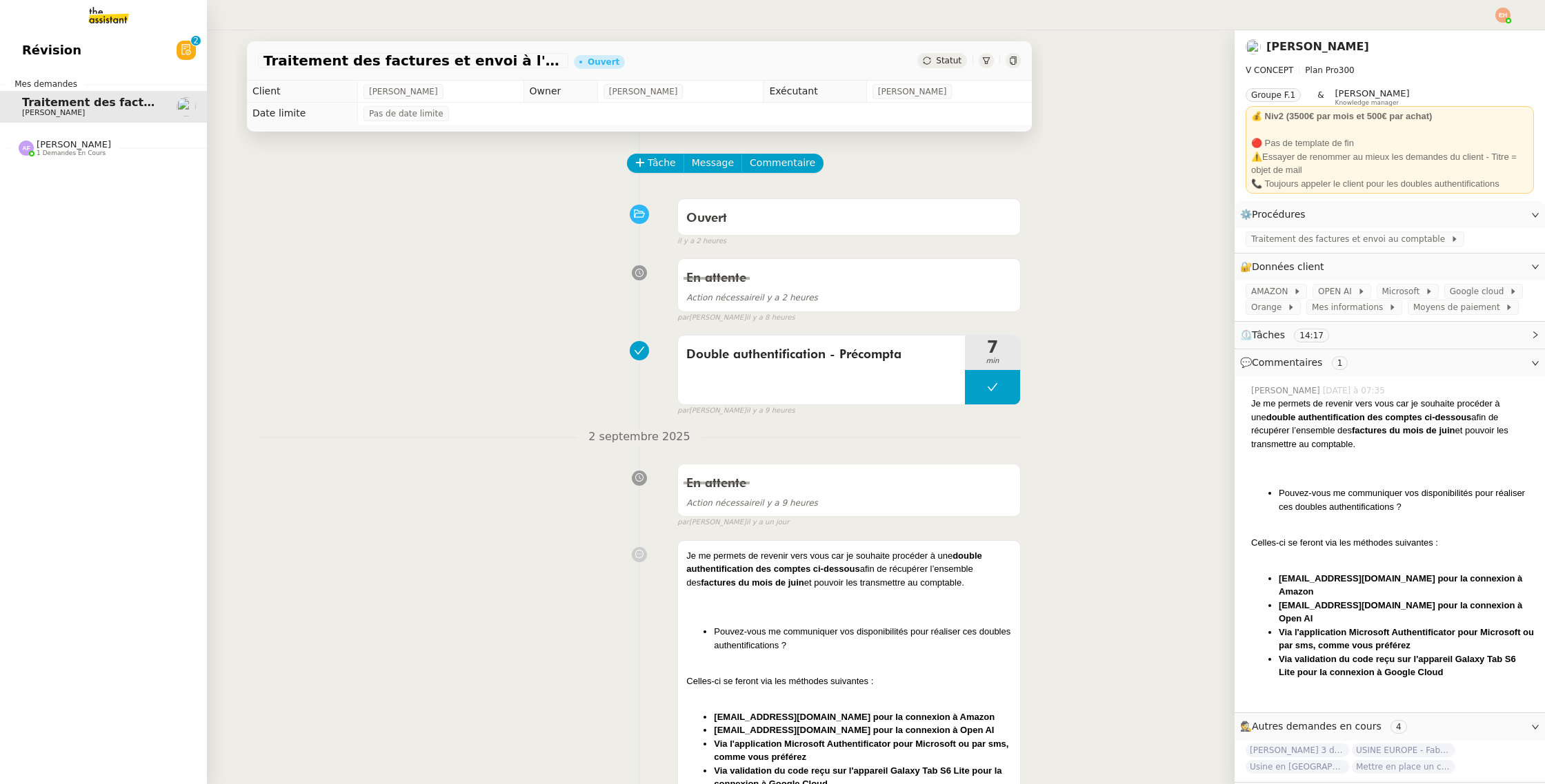
click at [30, 106] on span "Traitement des factures et envoi à l'expert-comptable - [DATE]" at bounding box center [217, 102] width 390 height 13
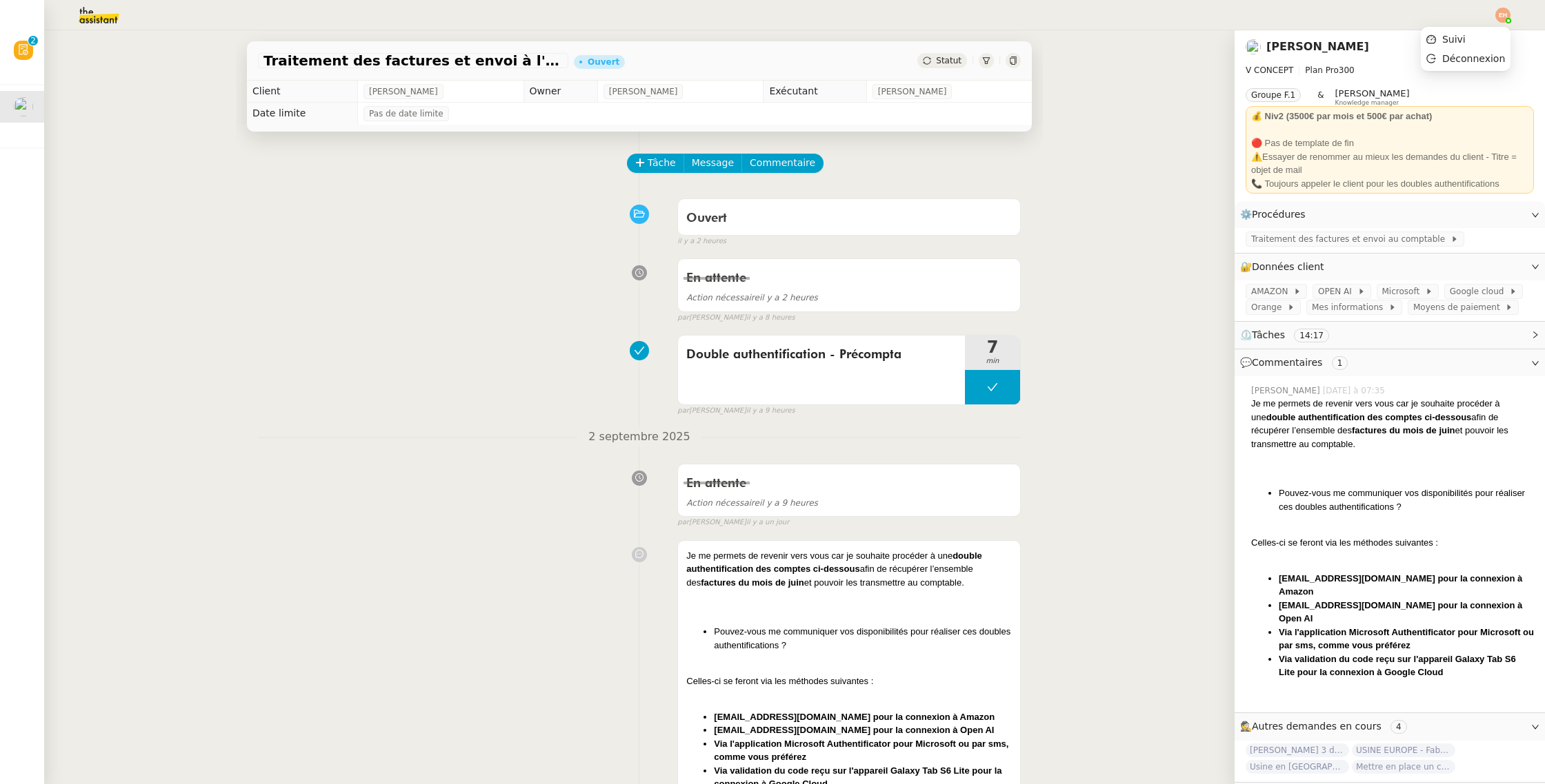
click at [1505, 16] on img at bounding box center [1502, 15] width 16 height 16
click at [1460, 48] on li "Suivi" at bounding box center [1465, 39] width 89 height 20
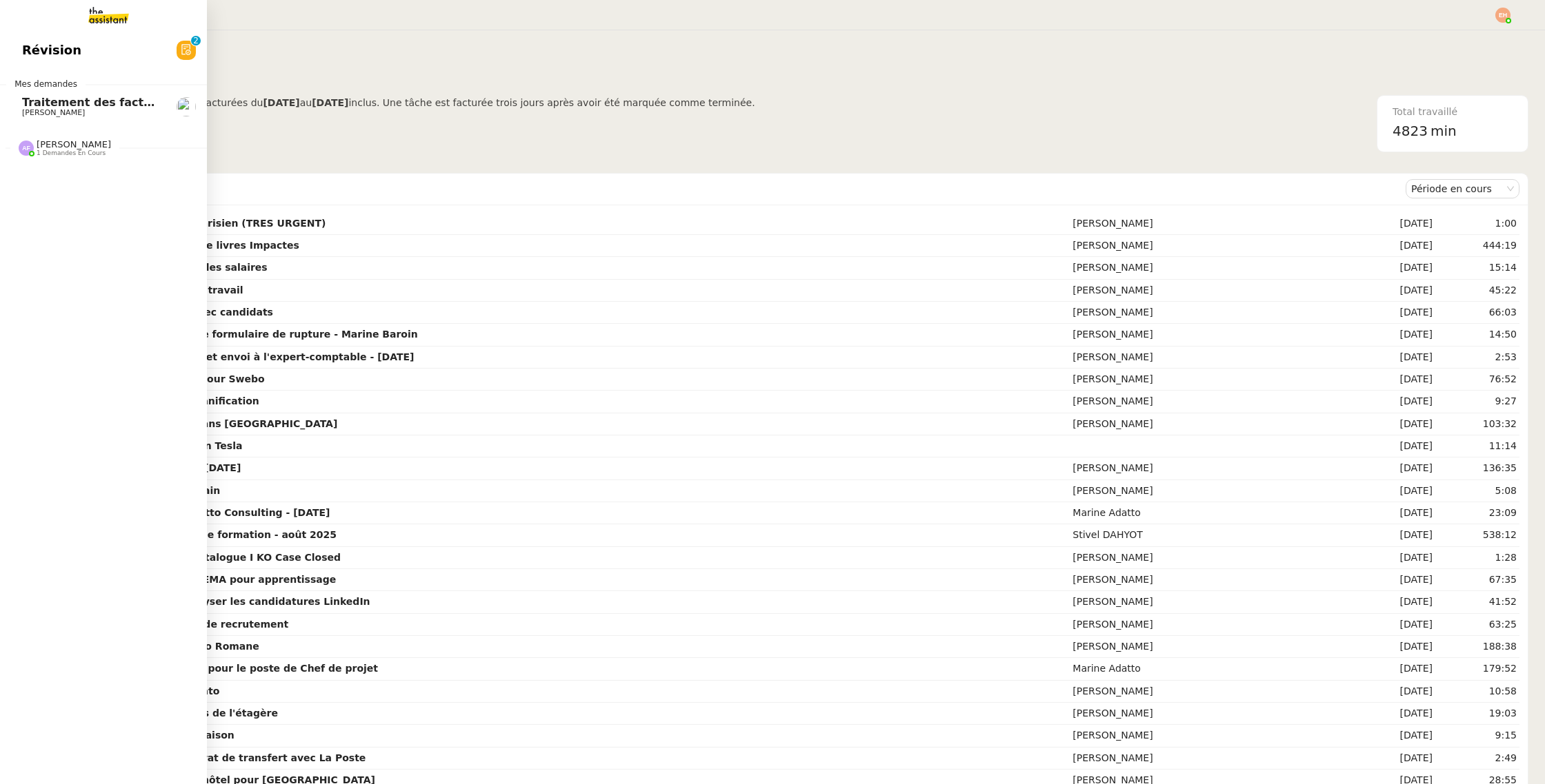
click at [35, 108] on span "[PERSON_NAME]" at bounding box center [53, 112] width 63 height 9
